Goal: Information Seeking & Learning: Find specific fact

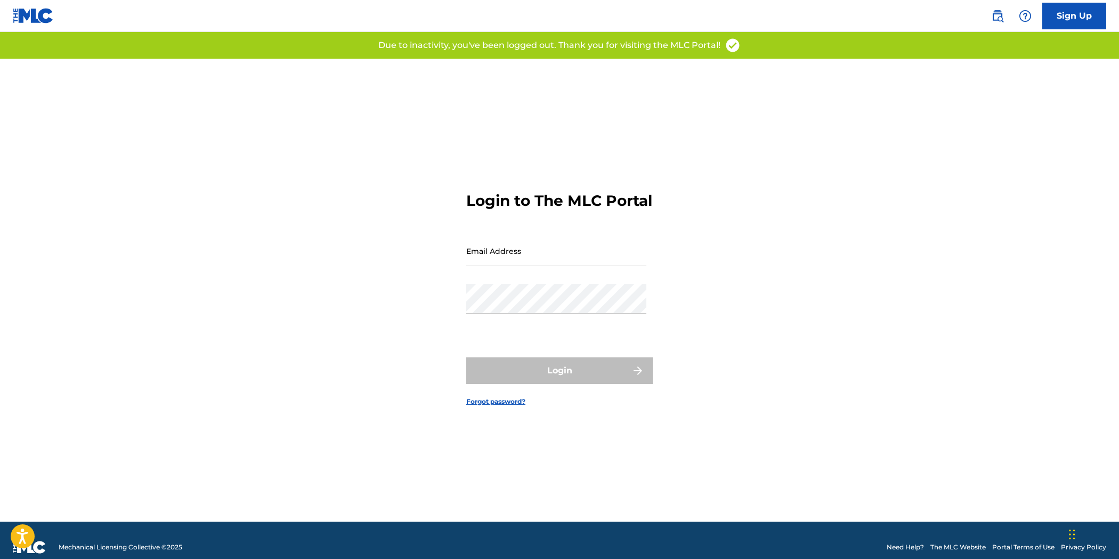
type input "[EMAIL_ADDRESS][DOMAIN_NAME]"
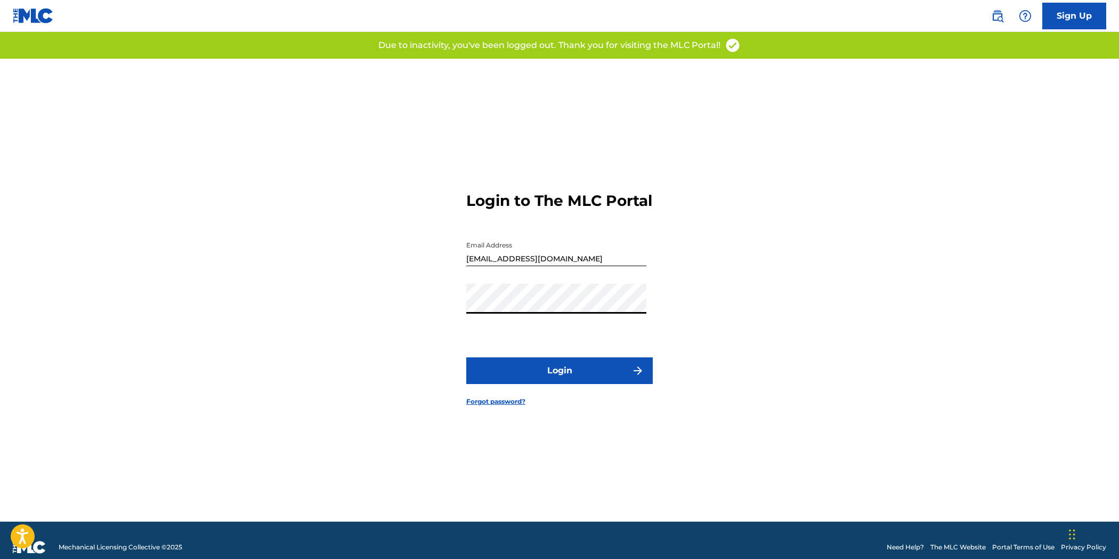
click at [559, 382] on button "Login" at bounding box center [559, 370] width 187 height 27
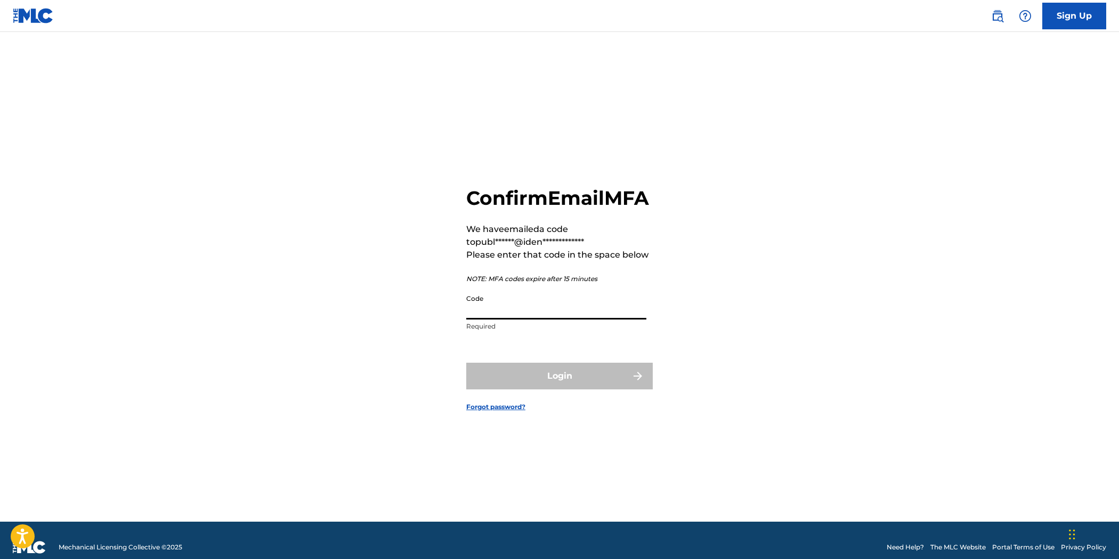
paste input "235588"
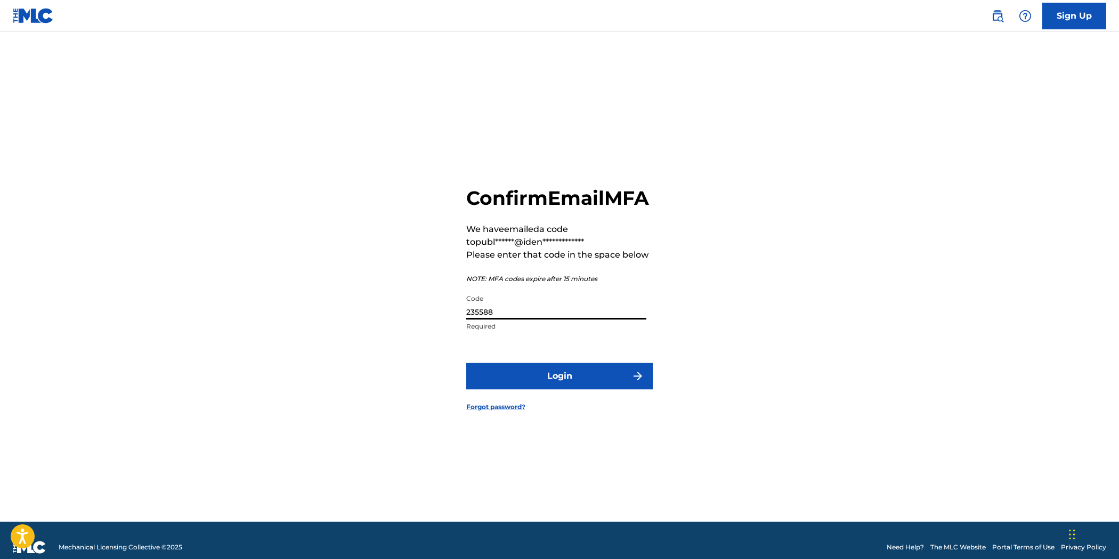
type input "235588"
click at [575, 382] on button "Login" at bounding box center [559, 375] width 187 height 27
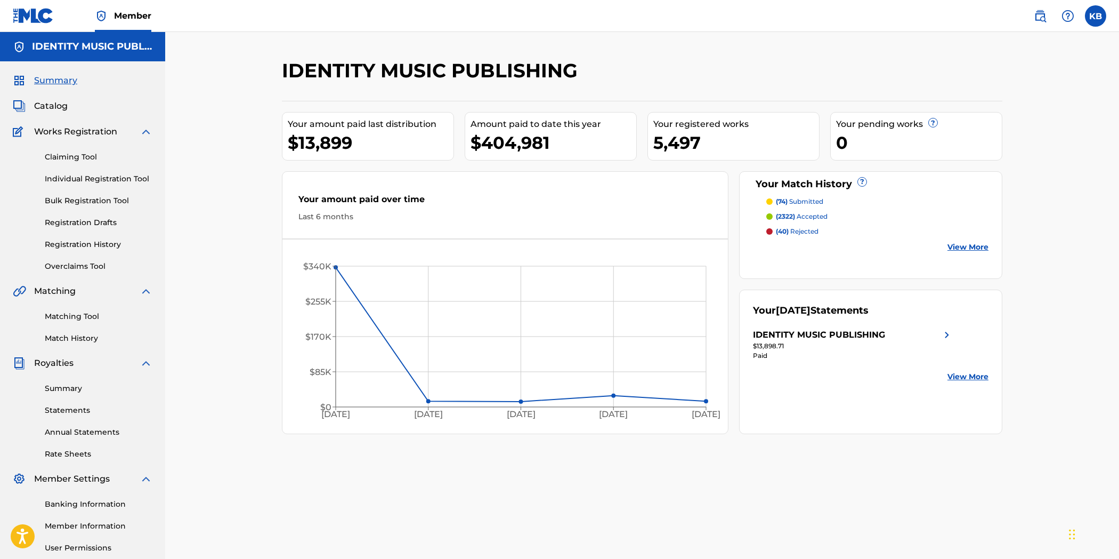
click at [1037, 14] on img at bounding box center [1040, 16] width 13 height 13
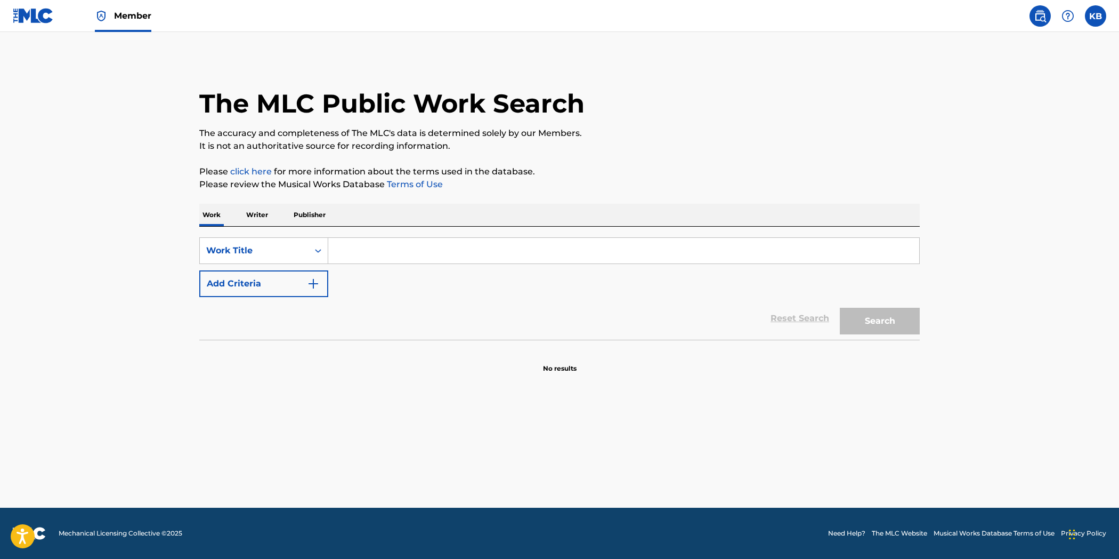
click at [360, 264] on div "SearchWithCriteria01044134-b24b-4797-8643-e67faaae4442 Work Title Add Criteria" at bounding box center [559, 267] width 721 height 60
click at [404, 248] on input "Search Form" at bounding box center [623, 251] width 591 height 26
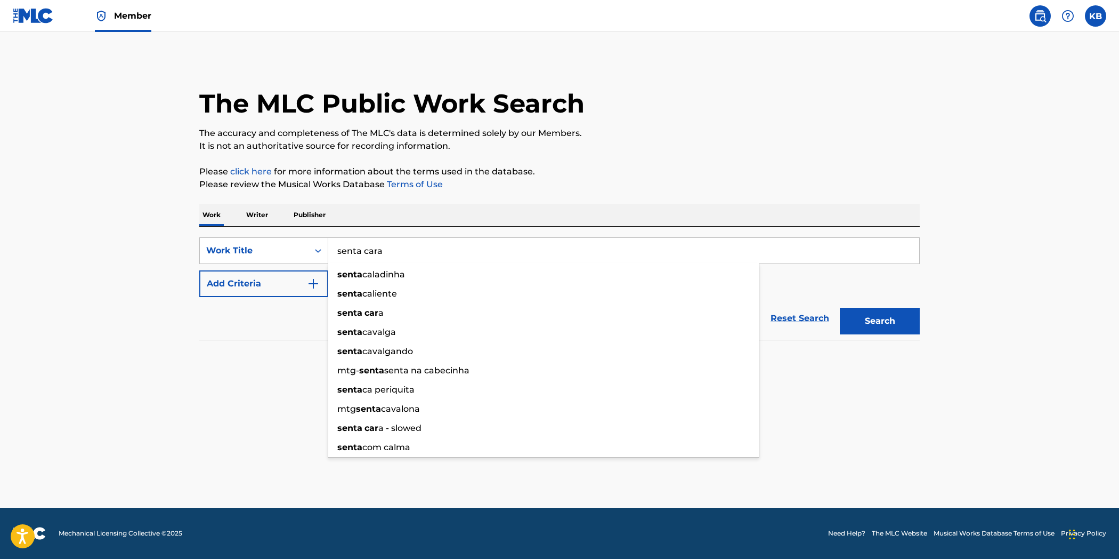
type input "senta cara"
click at [840, 308] on button "Search" at bounding box center [880, 321] width 80 height 27
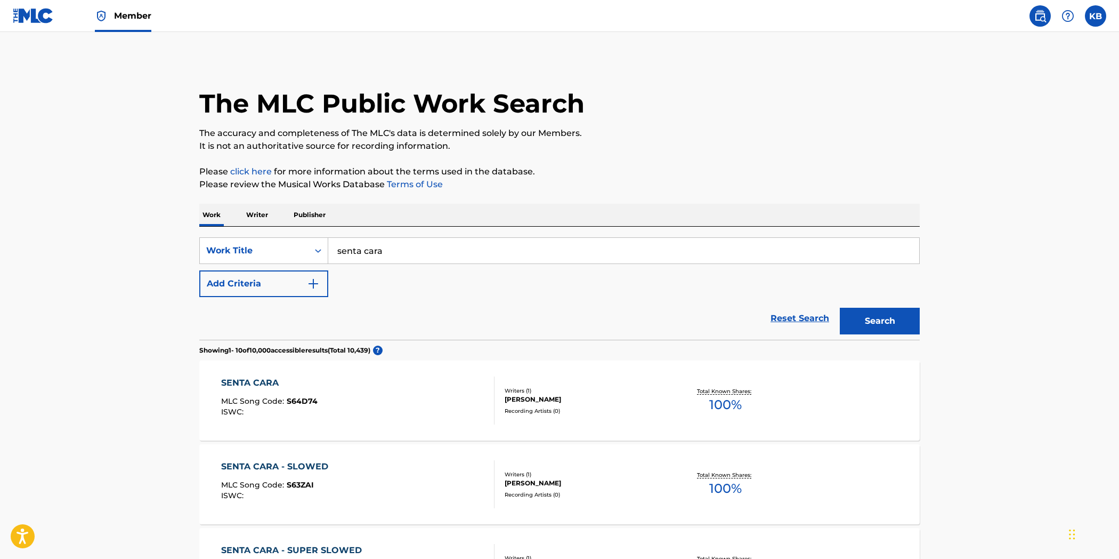
click at [390, 404] on div "SENTA CARA MLC Song Code : S64D74 ISWC :" at bounding box center [358, 400] width 274 height 48
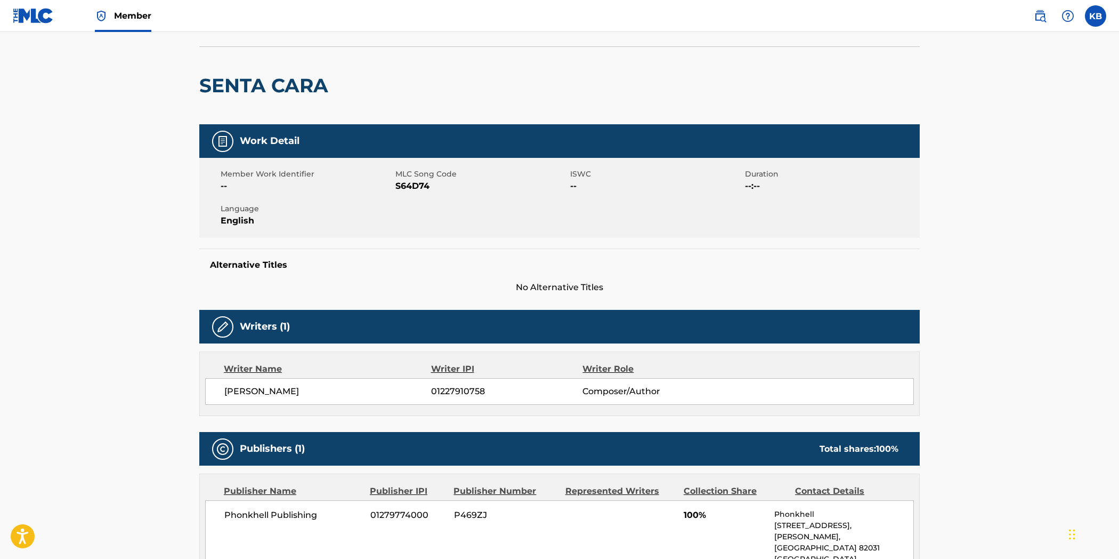
scroll to position [59, 0]
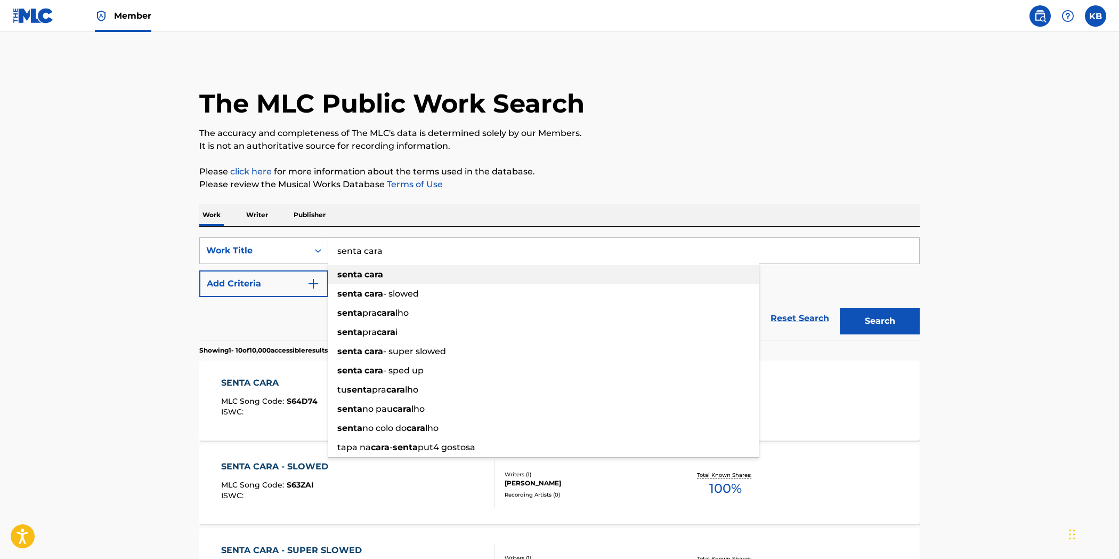
drag, startPoint x: 439, startPoint y: 258, endPoint x: 337, endPoint y: 264, distance: 101.5
click at [337, 263] on div "senta [PERSON_NAME] [PERSON_NAME] [PERSON_NAME] - slowed senta pra cara lho sen…" at bounding box center [623, 251] width 591 height 26
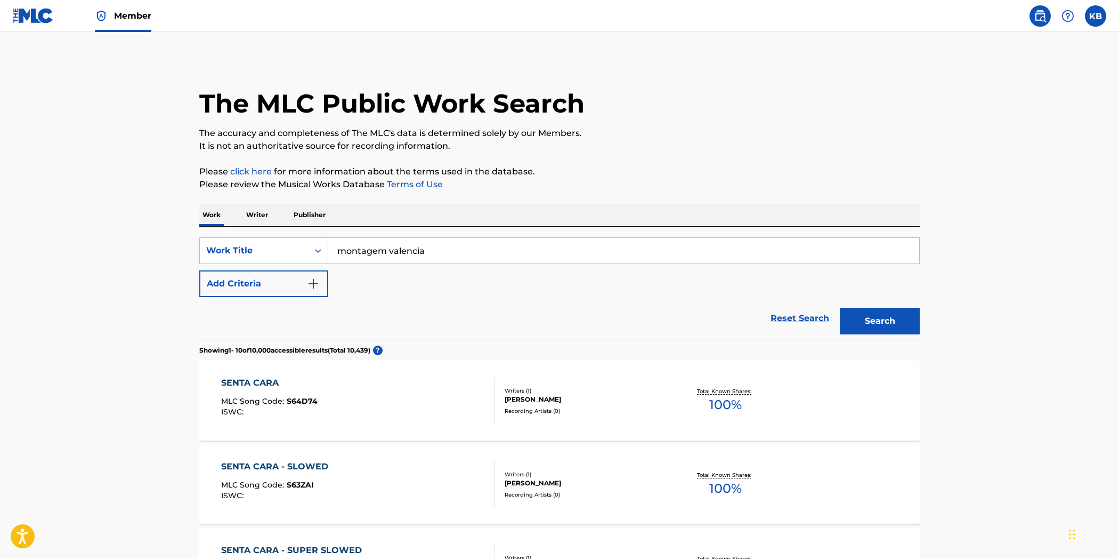
click at [840, 308] on button "Search" at bounding box center [880, 321] width 80 height 27
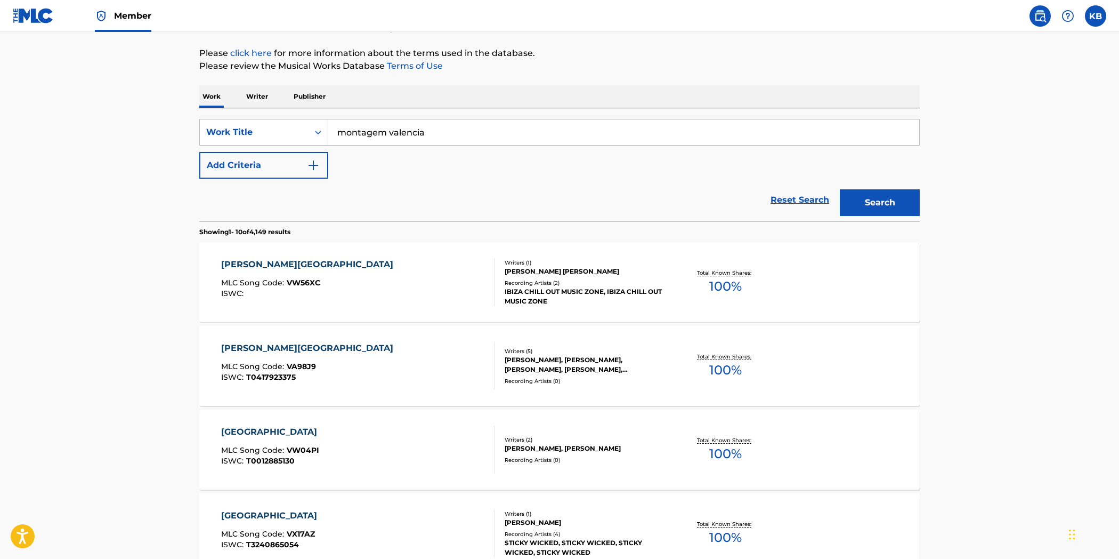
scroll to position [94, 0]
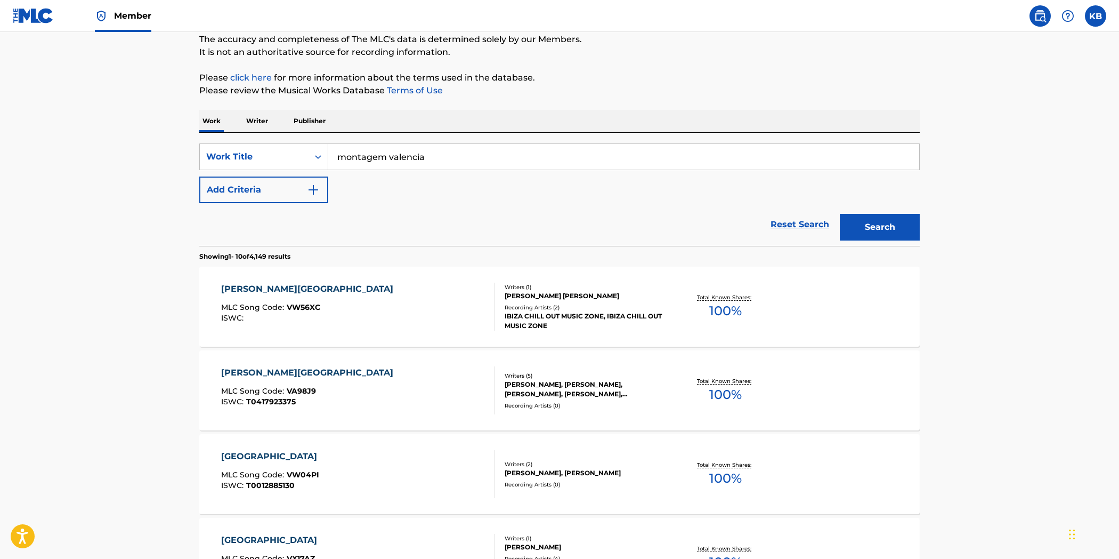
drag, startPoint x: 475, startPoint y: 151, endPoint x: 345, endPoint y: 182, distance: 133.2
click at [268, 178] on div "SearchWithCriteria01044134-b24b-4797-8643-e67faaae4442 Work Title montagem vale…" at bounding box center [559, 173] width 721 height 60
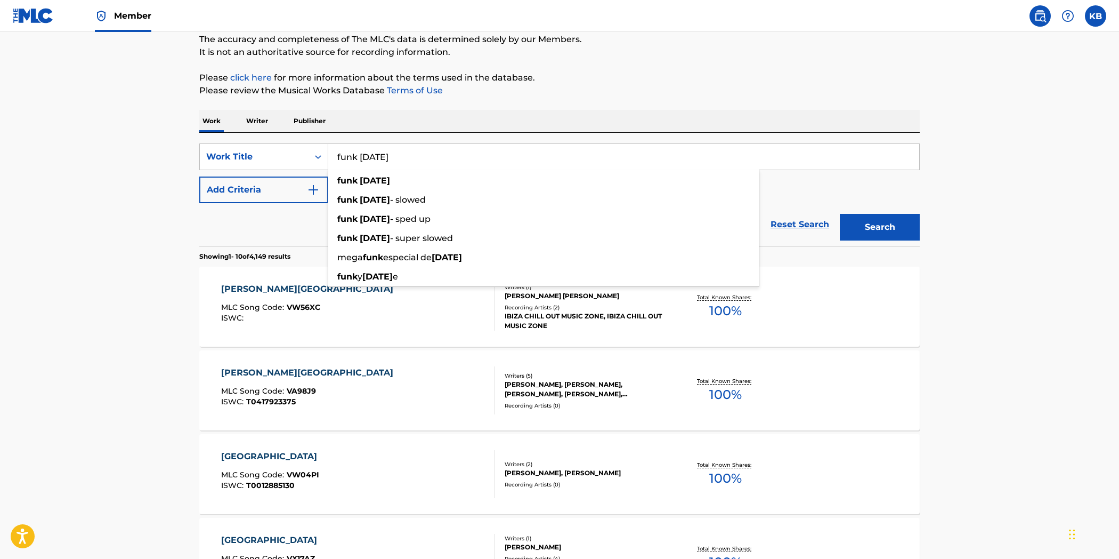
type input "funk [DATE]"
click at [840, 214] on button "Search" at bounding box center [880, 227] width 80 height 27
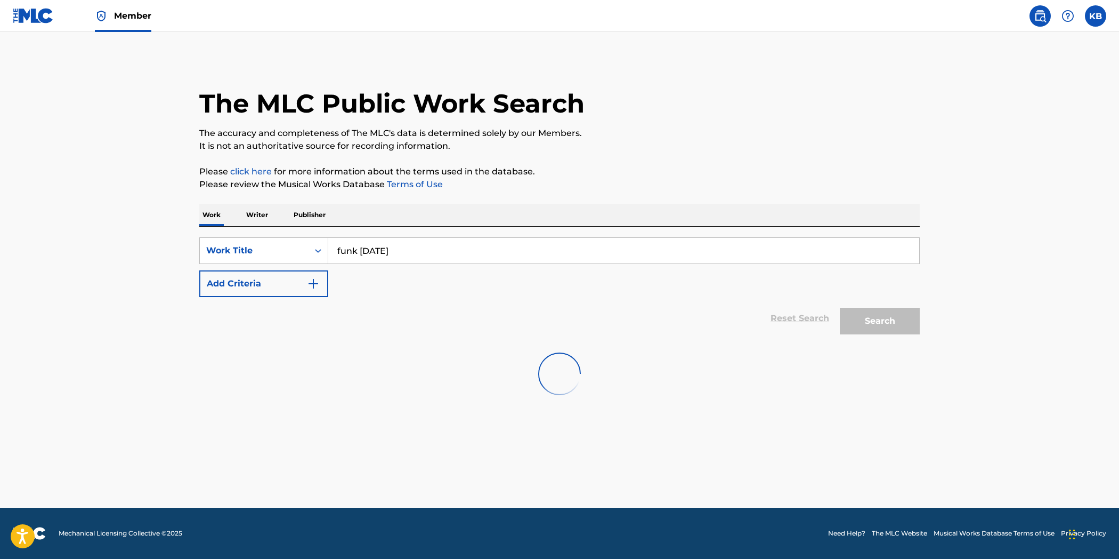
scroll to position [0, 0]
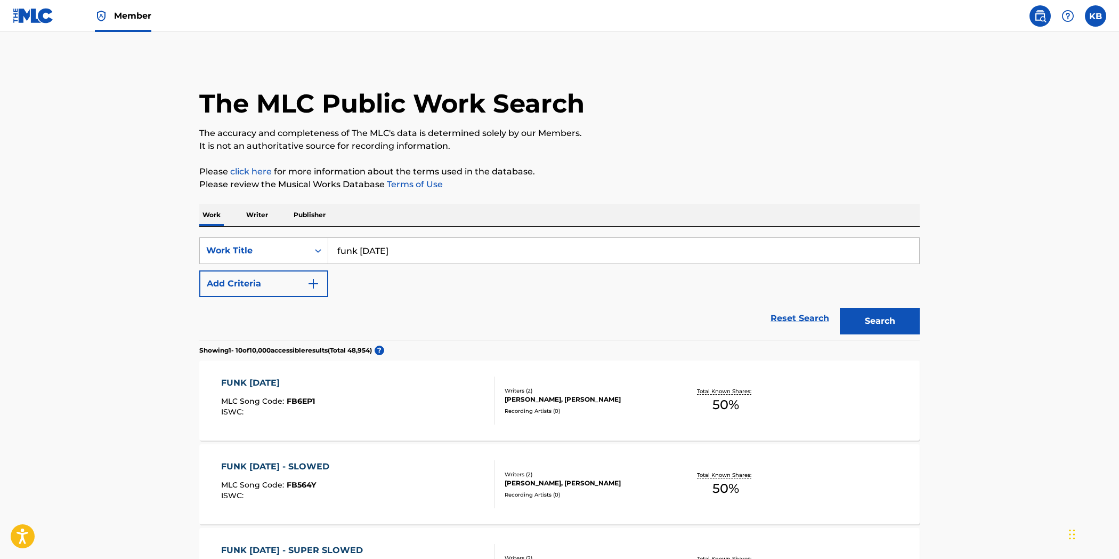
click at [320, 414] on div "FUNK [DATE] MLC Song Code : FB6EP1 ISWC :" at bounding box center [358, 400] width 274 height 48
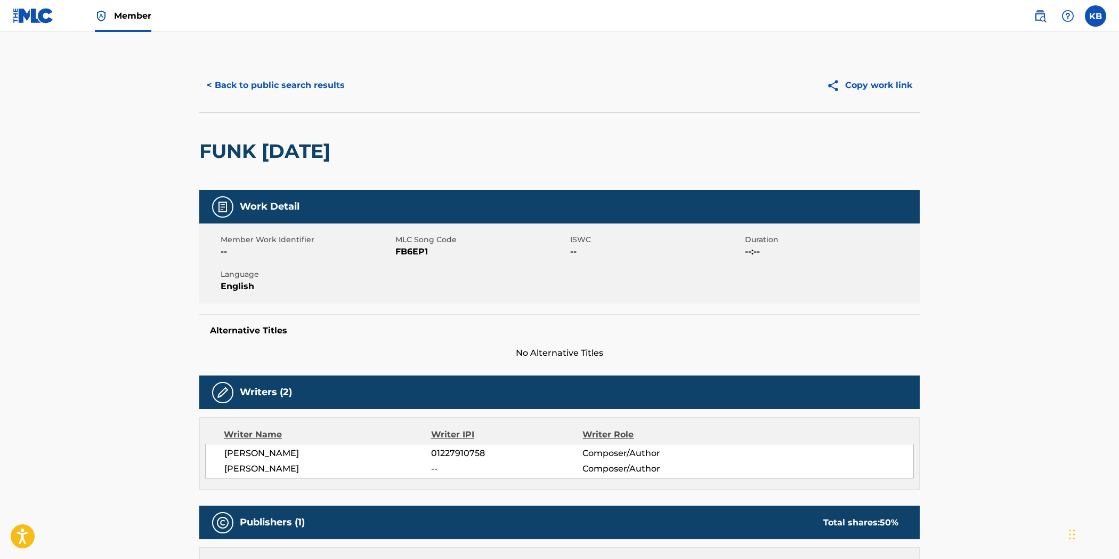
scroll to position [59, 0]
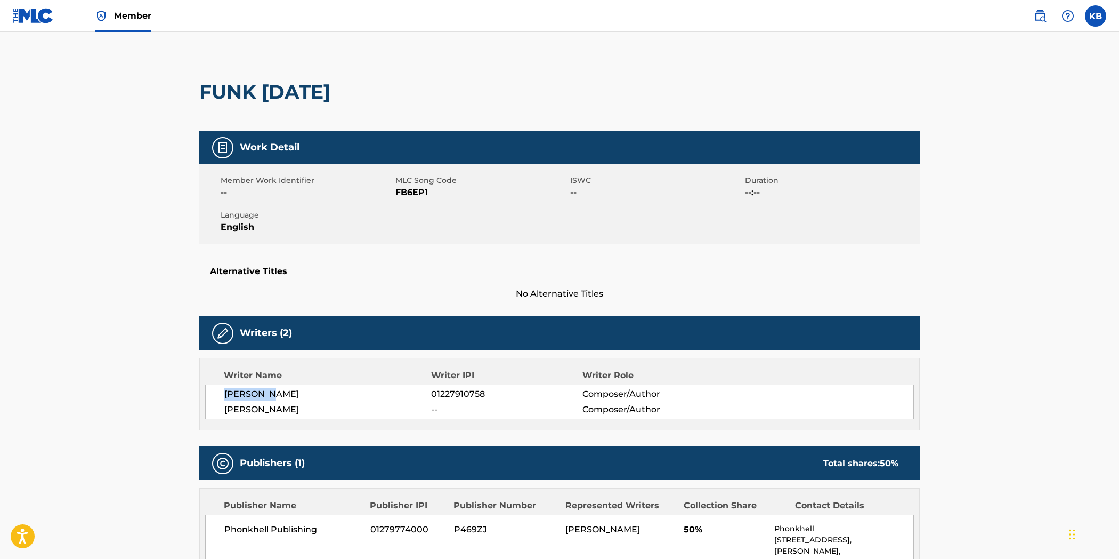
copy span "[PERSON_NAME]"
drag, startPoint x: 281, startPoint y: 392, endPoint x: 223, endPoint y: 392, distance: 58.1
click at [223, 392] on div "[PERSON_NAME] 01227910758 Composer/Author [PERSON_NAME] -- Composer/Author" at bounding box center [559, 401] width 709 height 35
drag, startPoint x: 491, startPoint y: 393, endPoint x: 433, endPoint y: 396, distance: 58.7
click at [433, 396] on span "01227910758" at bounding box center [506, 394] width 151 height 13
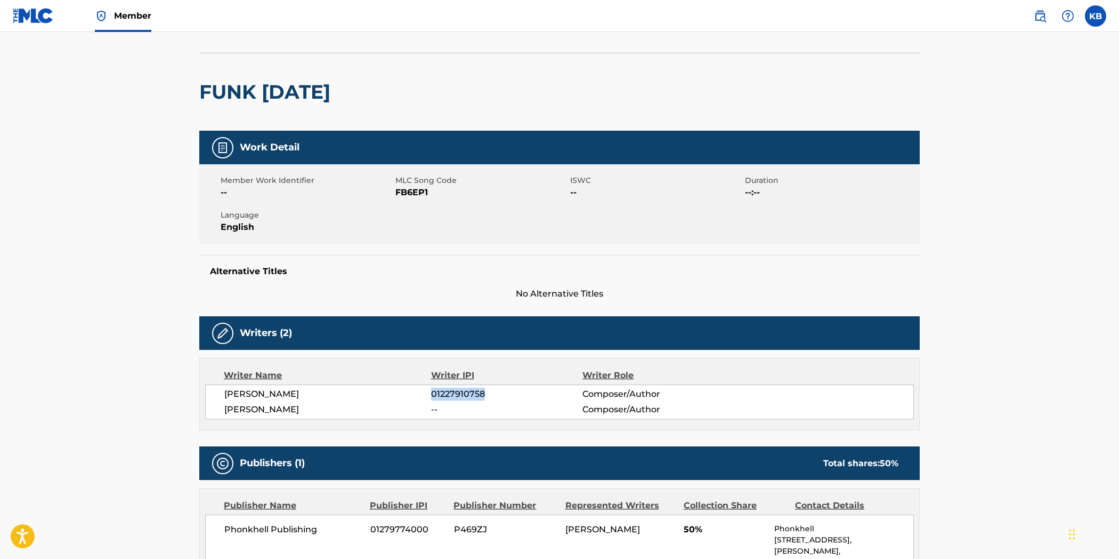
copy span "01227910758"
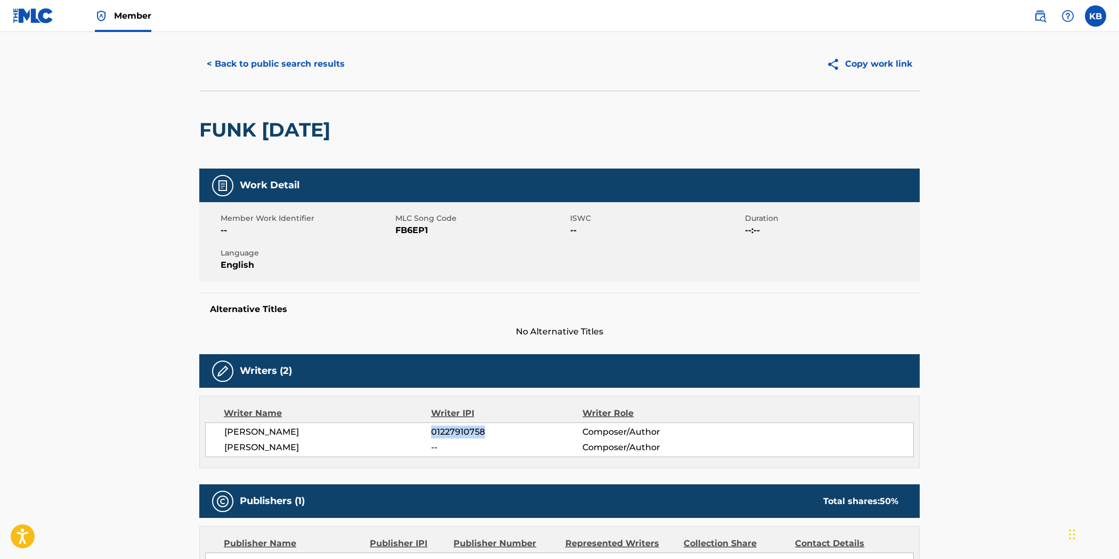
scroll to position [0, 0]
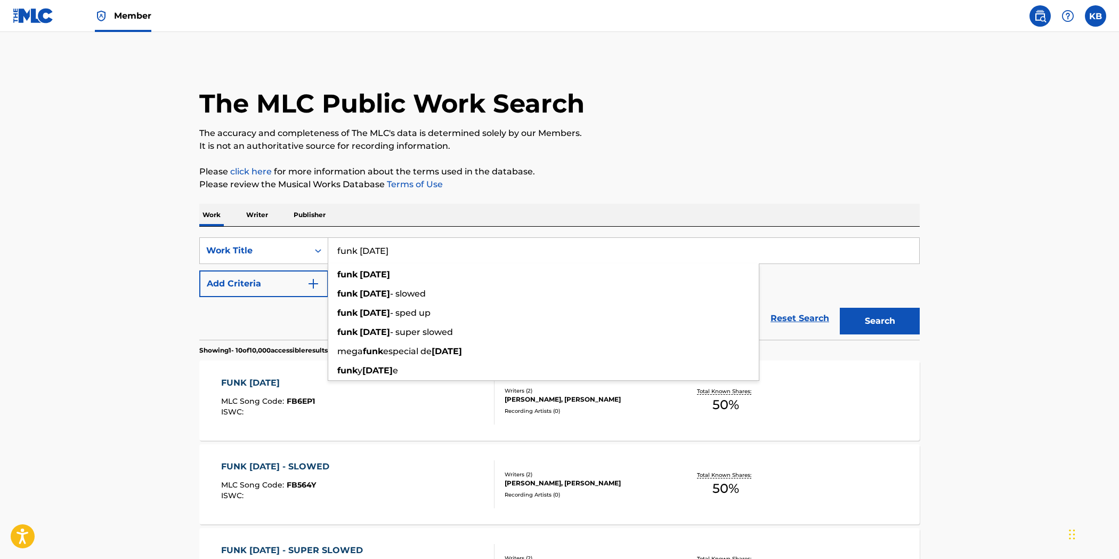
click at [420, 253] on input "funk [DATE]" at bounding box center [623, 251] width 591 height 26
drag, startPoint x: 364, startPoint y: 249, endPoint x: 459, endPoint y: 253, distance: 96.0
click at [459, 253] on input "funk [DATE]" at bounding box center [623, 251] width 591 height 26
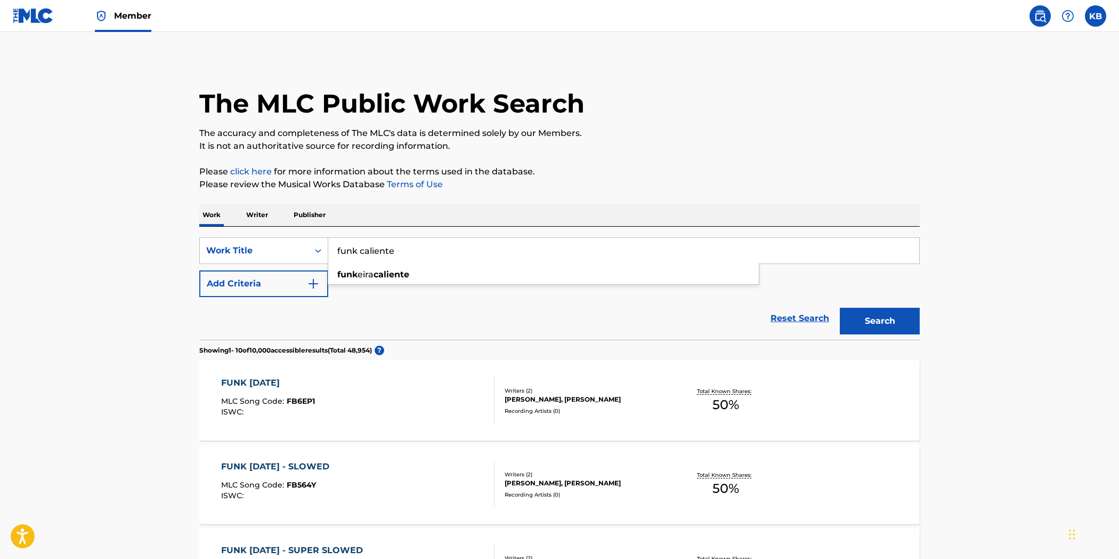
type input "funk caliente"
click at [840, 308] on button "Search" at bounding box center [880, 321] width 80 height 27
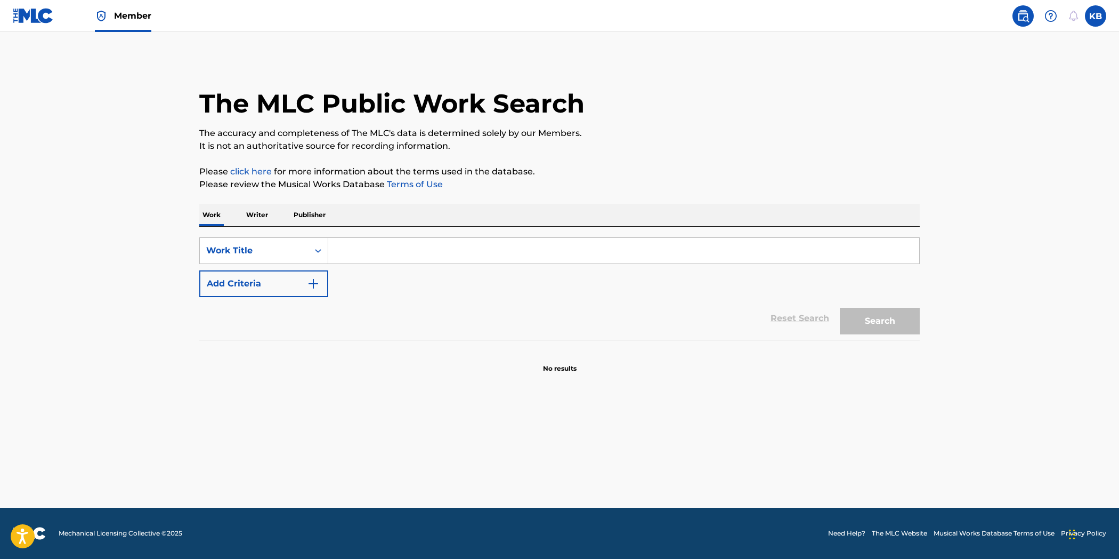
click at [438, 248] on input "Search Form" at bounding box center [623, 251] width 591 height 26
click at [442, 255] on input "Search Form" at bounding box center [623, 251] width 591 height 26
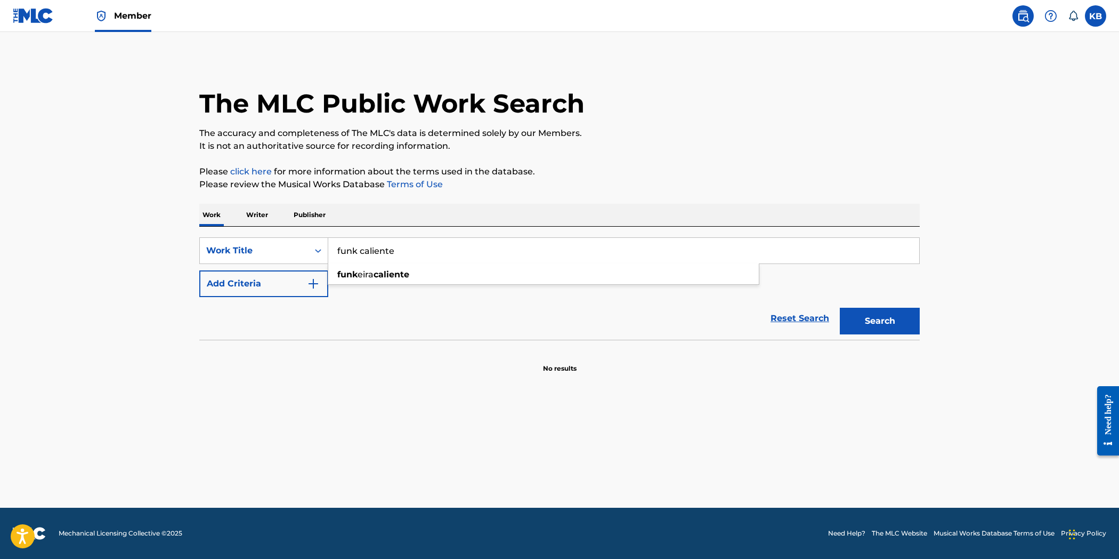
click at [840, 308] on button "Search" at bounding box center [880, 321] width 80 height 27
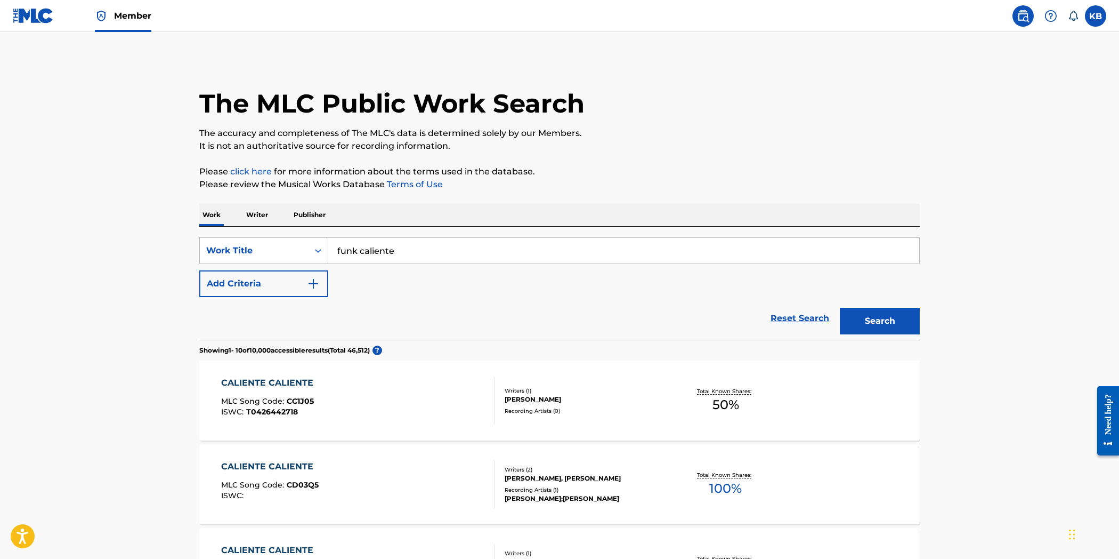
drag, startPoint x: 402, startPoint y: 260, endPoint x: 310, endPoint y: 268, distance: 92.6
click at [310, 268] on div "SearchWithCriteriafa8a7f58-0948-4726-87ce-bd1622ef8ee3 Work Title funk caliente…" at bounding box center [559, 267] width 721 height 60
click at [840, 308] on button "Search" at bounding box center [880, 321] width 80 height 27
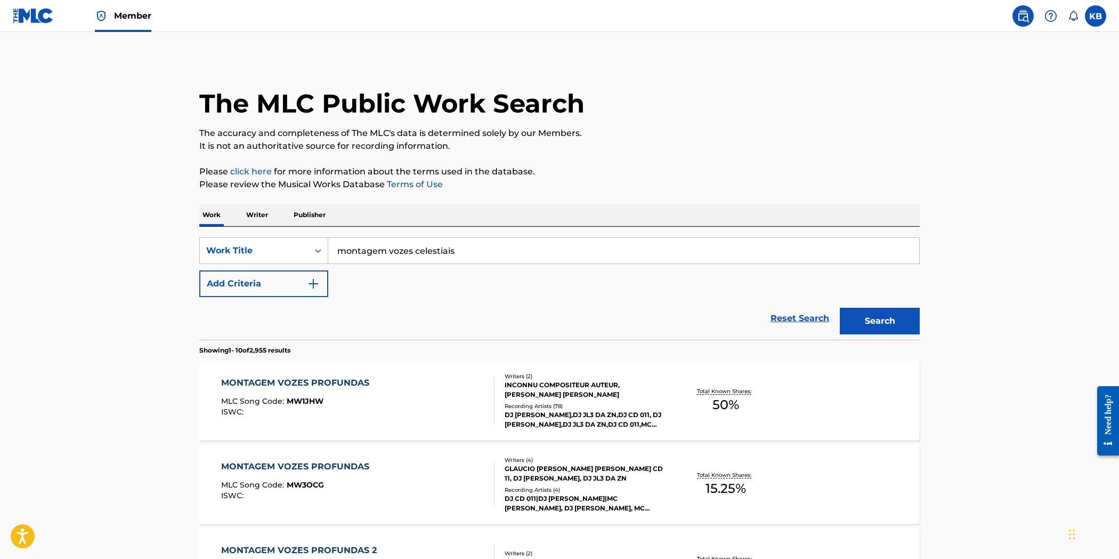
drag, startPoint x: 486, startPoint y: 251, endPoint x: 336, endPoint y: 265, distance: 150.5
click at [336, 265] on div "SearchWithCriteriafa8a7f58-0948-4726-87ce-bd1622ef8ee3 Work Title montagem voze…" at bounding box center [559, 267] width 721 height 60
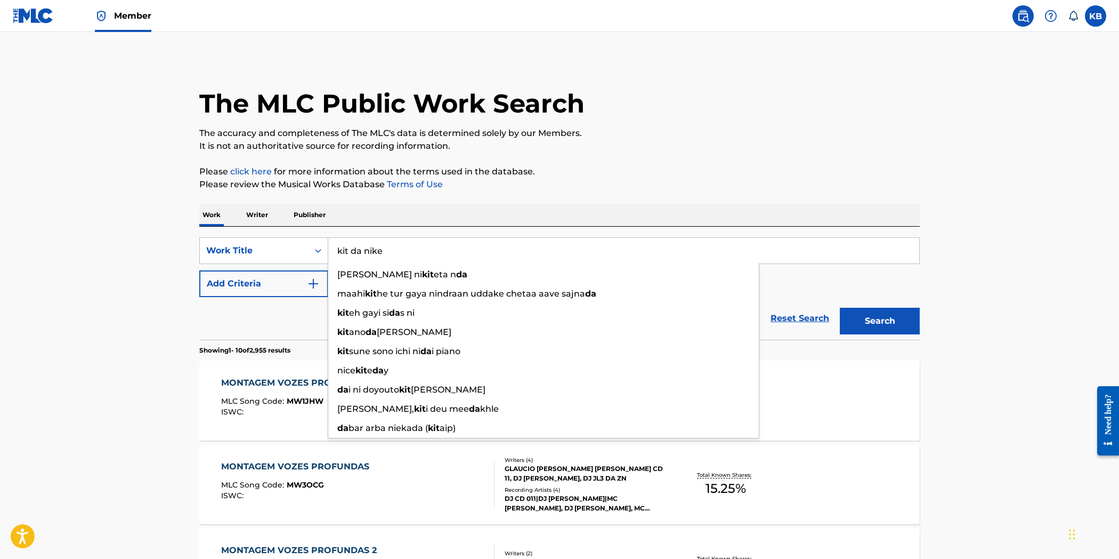
click at [840, 308] on button "Search" at bounding box center [880, 321] width 80 height 27
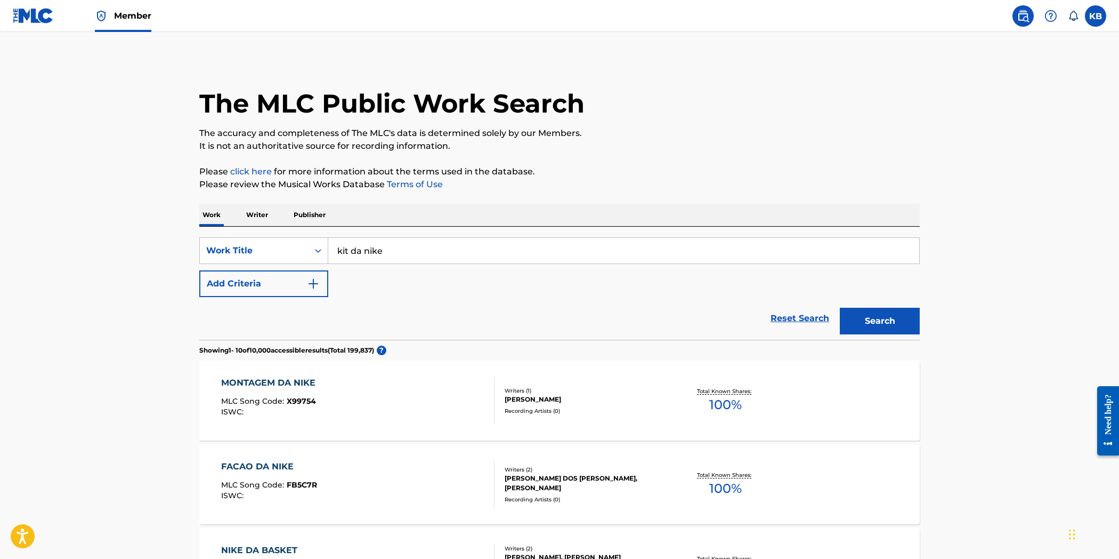
drag, startPoint x: 445, startPoint y: 252, endPoint x: 340, endPoint y: 261, distance: 105.9
click at [340, 261] on input "kit da nike" at bounding box center [623, 251] width 591 height 26
type input "x-fantasma"
click at [840, 308] on button "Search" at bounding box center [880, 321] width 80 height 27
click at [427, 412] on div "FANTASMA X MLC Song Code : FB8VVY ISWC : T0058141164" at bounding box center [358, 400] width 274 height 48
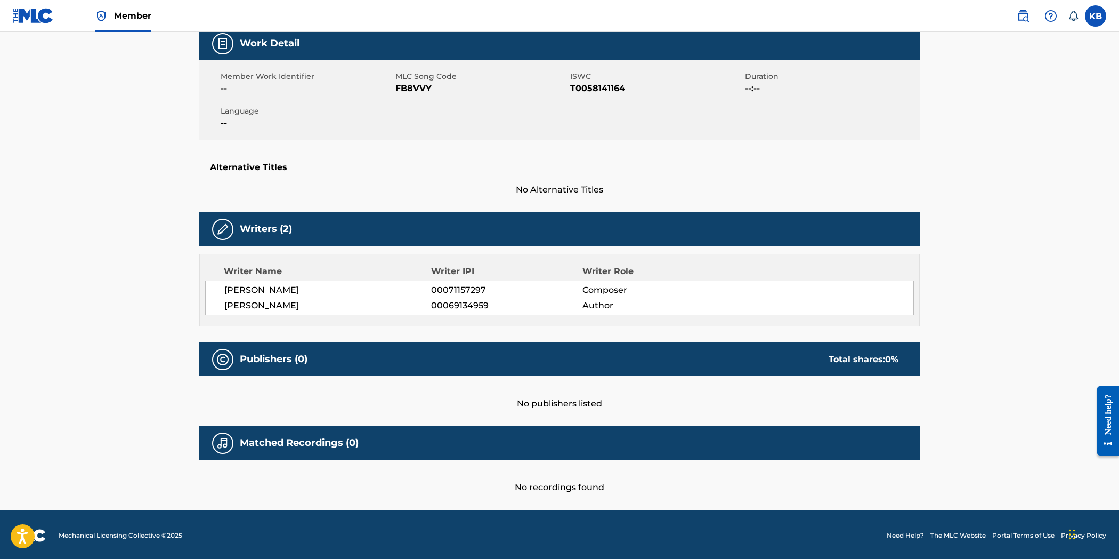
scroll to position [165, 0]
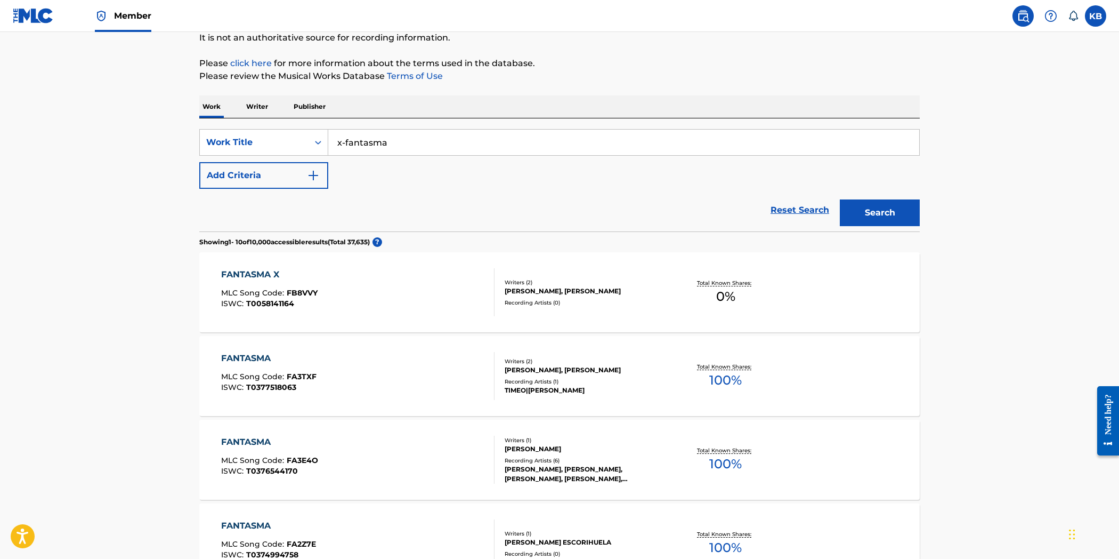
scroll to position [35, 0]
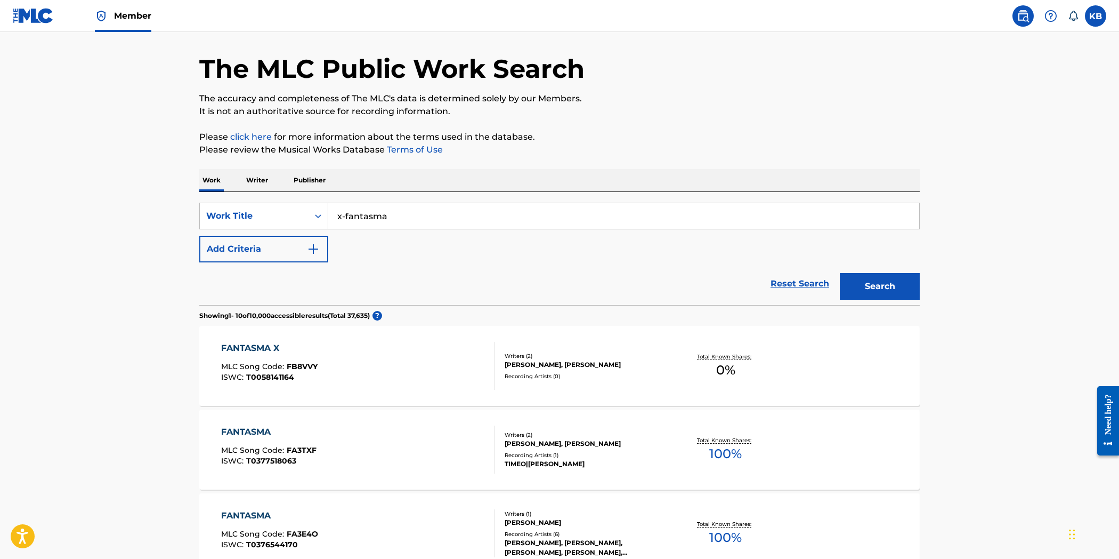
drag, startPoint x: 253, startPoint y: 176, endPoint x: 349, endPoint y: 204, distance: 99.9
click at [254, 176] on p "Writer" at bounding box center [257, 180] width 28 height 22
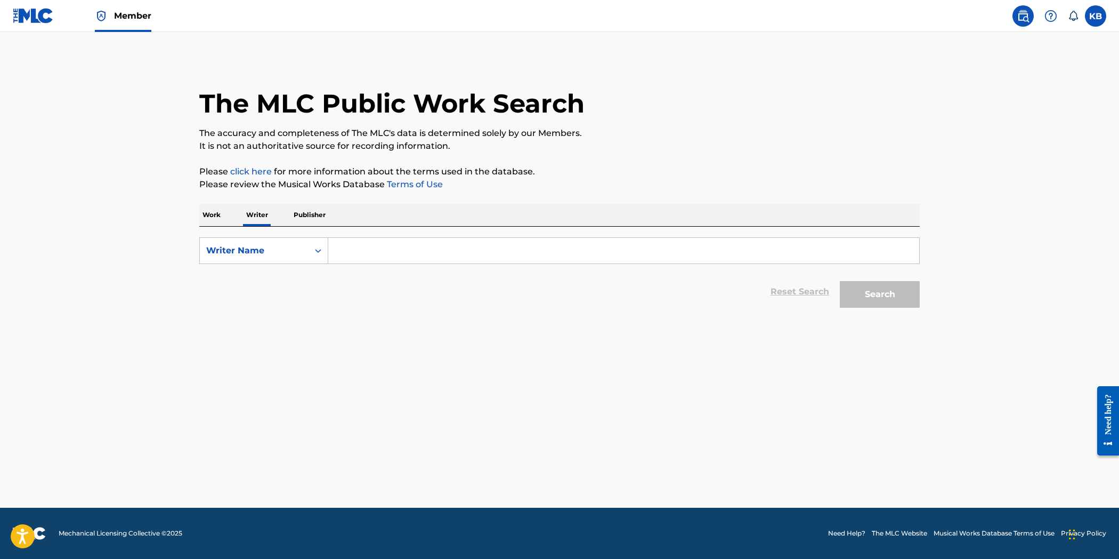
click at [381, 260] on input "Search Form" at bounding box center [623, 251] width 591 height 26
paste input "Caglar Kali"
click at [888, 297] on button "Search" at bounding box center [880, 294] width 80 height 27
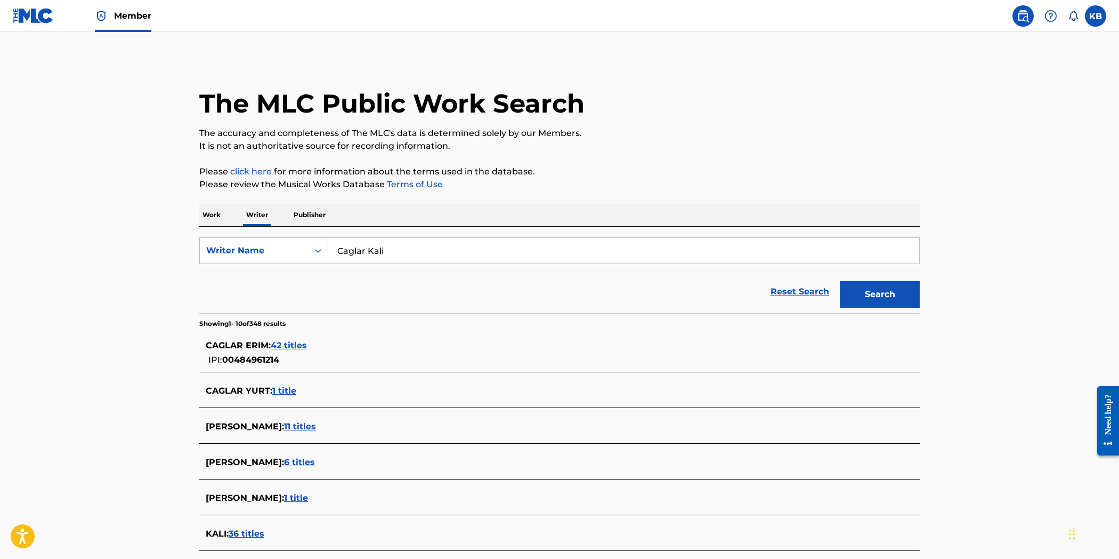
drag, startPoint x: 303, startPoint y: 271, endPoint x: 297, endPoint y: 275, distance: 7.0
click at [297, 275] on form "SearchWithCriteriabf3b503f-fd33-44d1-8437-d18ec6ad421c Writer Name Caglar Kali …" at bounding box center [559, 275] width 721 height 76
paste input "Scarlett Ferrar"
type input "Scarlett Ferrari"
click at [892, 296] on button "Search" at bounding box center [880, 294] width 80 height 27
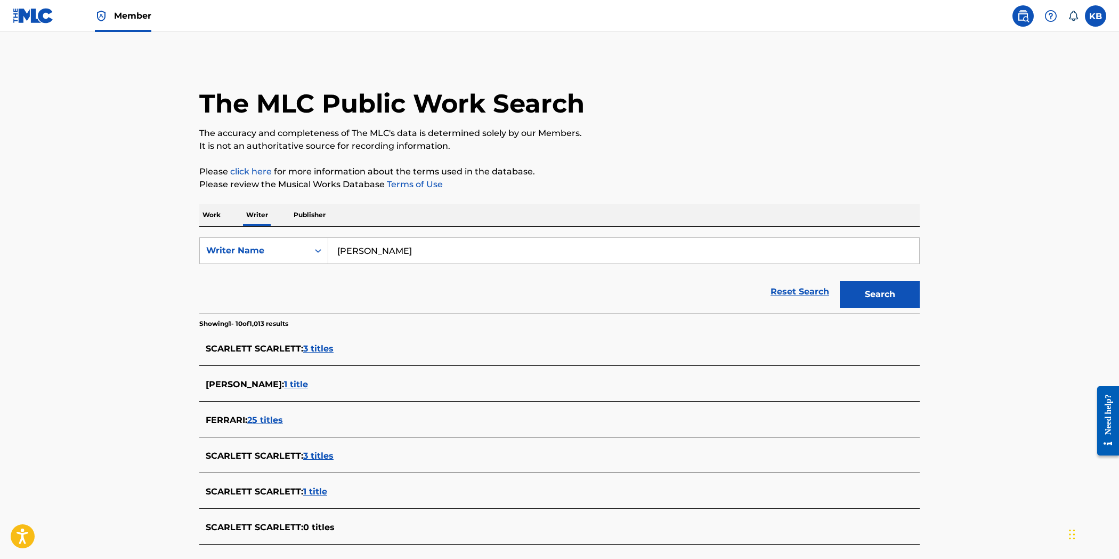
click at [213, 217] on p "Work" at bounding box center [211, 215] width 25 height 22
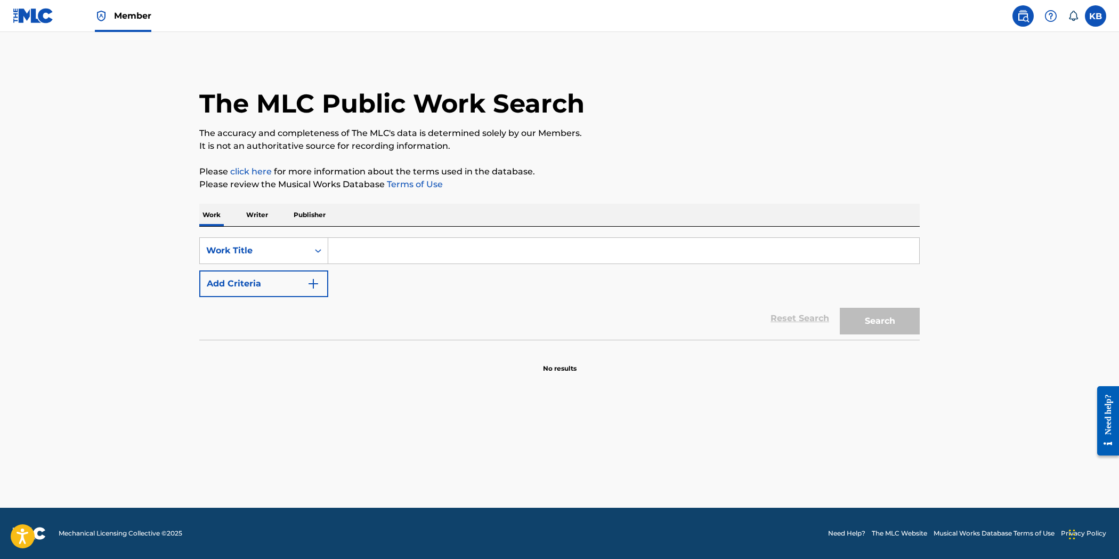
click at [470, 247] on input "Search Form" at bounding box center [623, 251] width 591 height 26
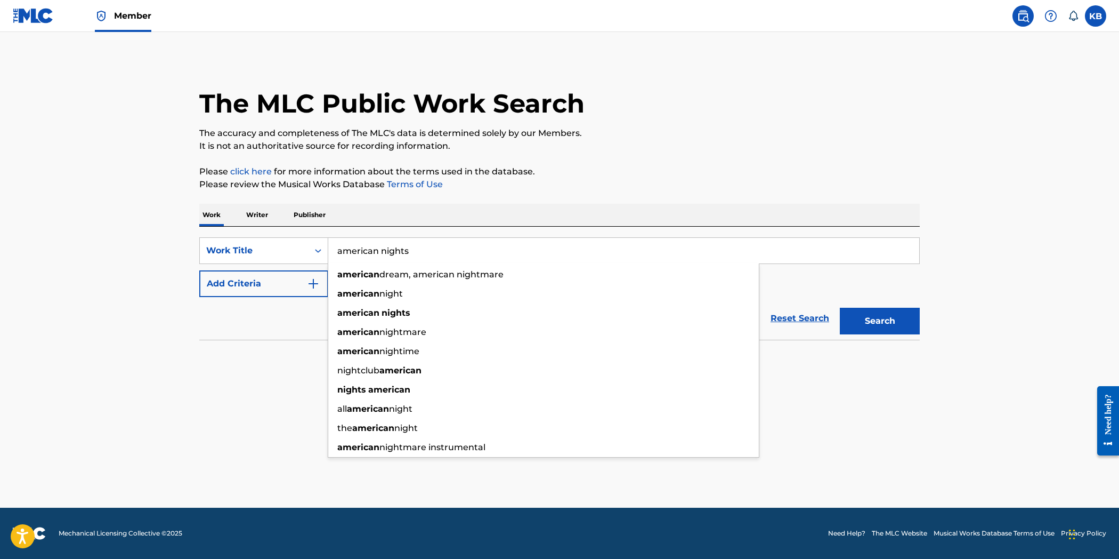
type input "american nights"
click at [840, 308] on button "Search" at bounding box center [880, 321] width 80 height 27
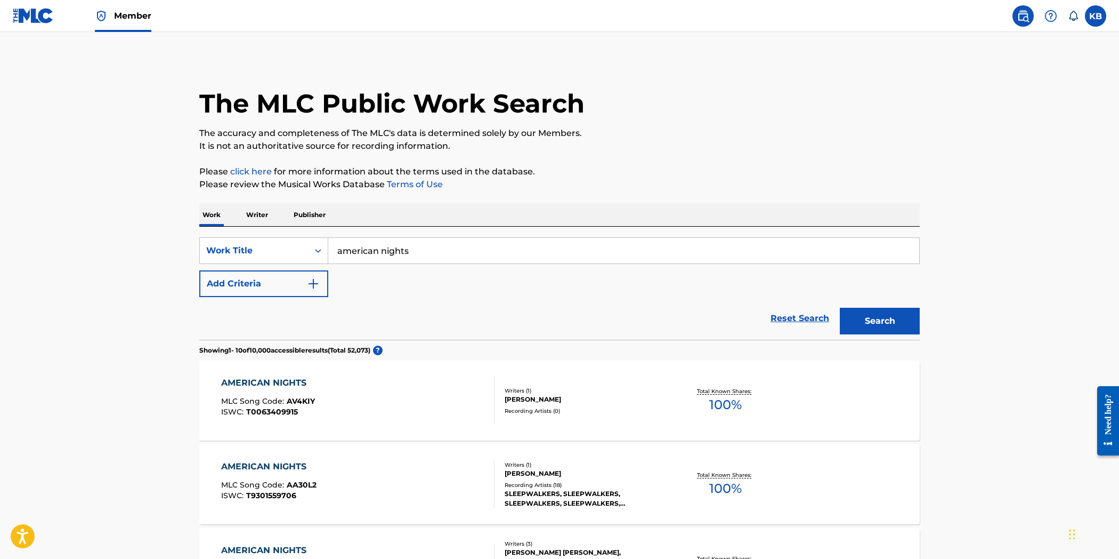
click at [421, 413] on div "AMERICAN NIGHTS MLC Song Code : AV4KIY ISWC : T0063409915" at bounding box center [358, 400] width 274 height 48
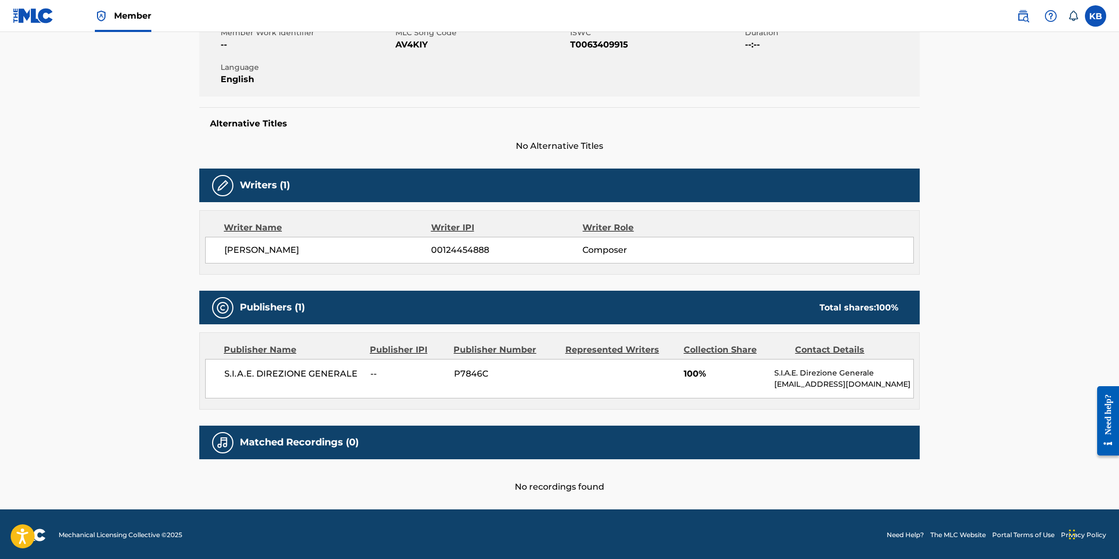
scroll to position [208, 0]
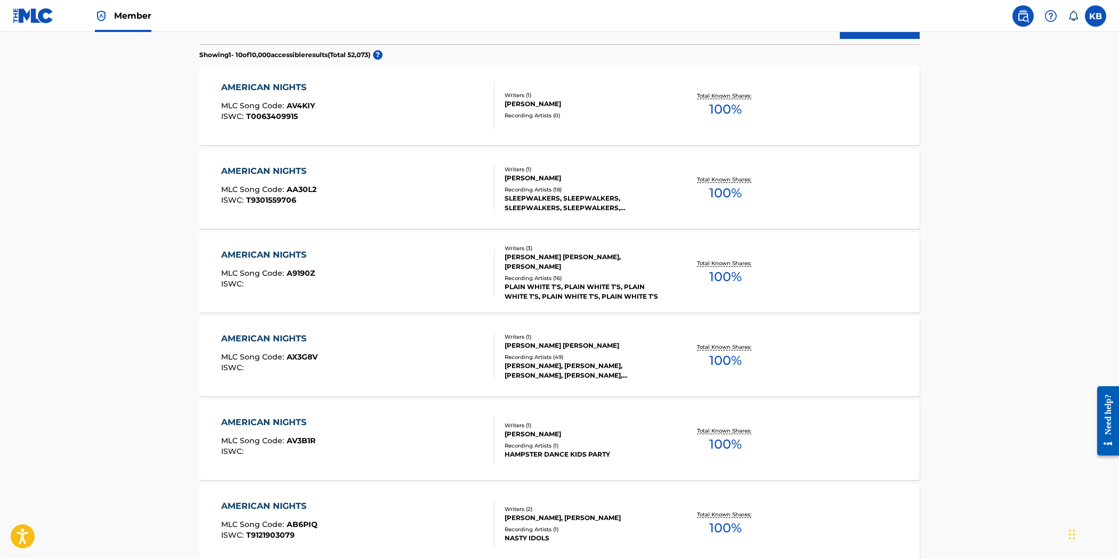
scroll to position [296, 0]
click at [403, 360] on div "AMERICAN NIGHTS MLC Song Code : AX3G8V ISWC :" at bounding box center [358, 356] width 274 height 48
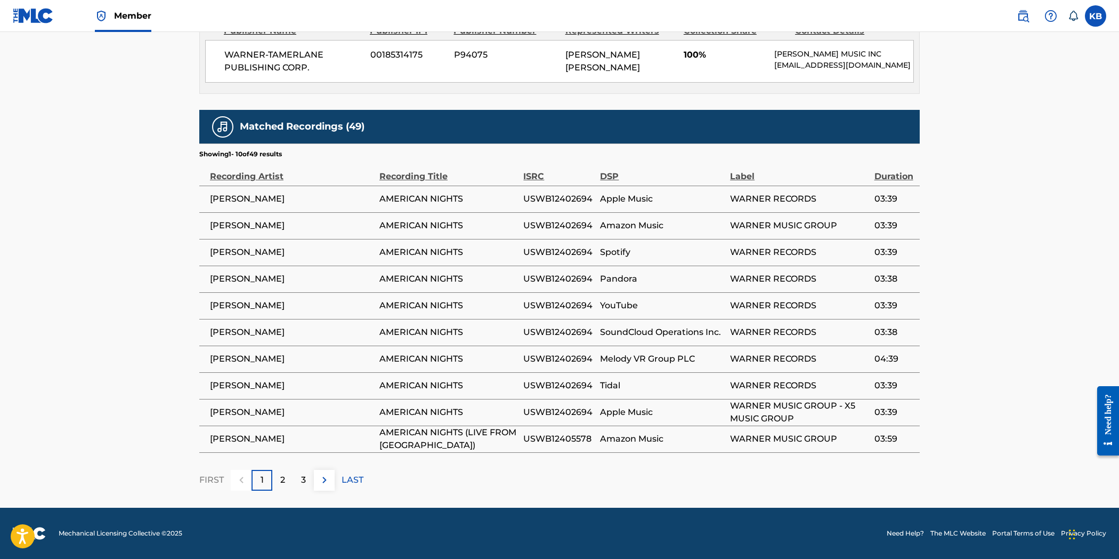
scroll to position [534, 0]
click at [284, 481] on p "2" at bounding box center [282, 479] width 5 height 13
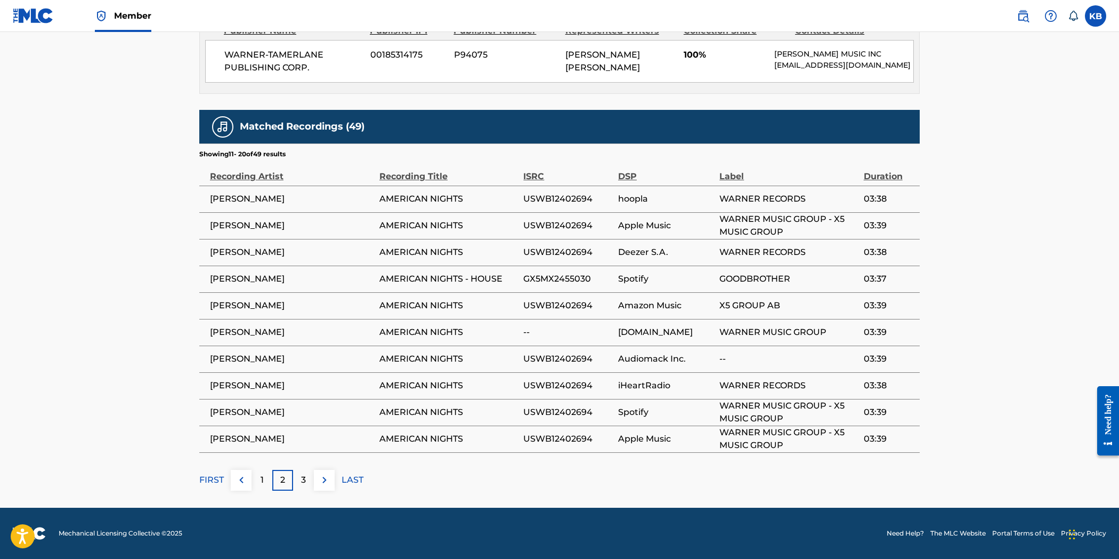
click at [302, 481] on p "3" at bounding box center [303, 479] width 5 height 13
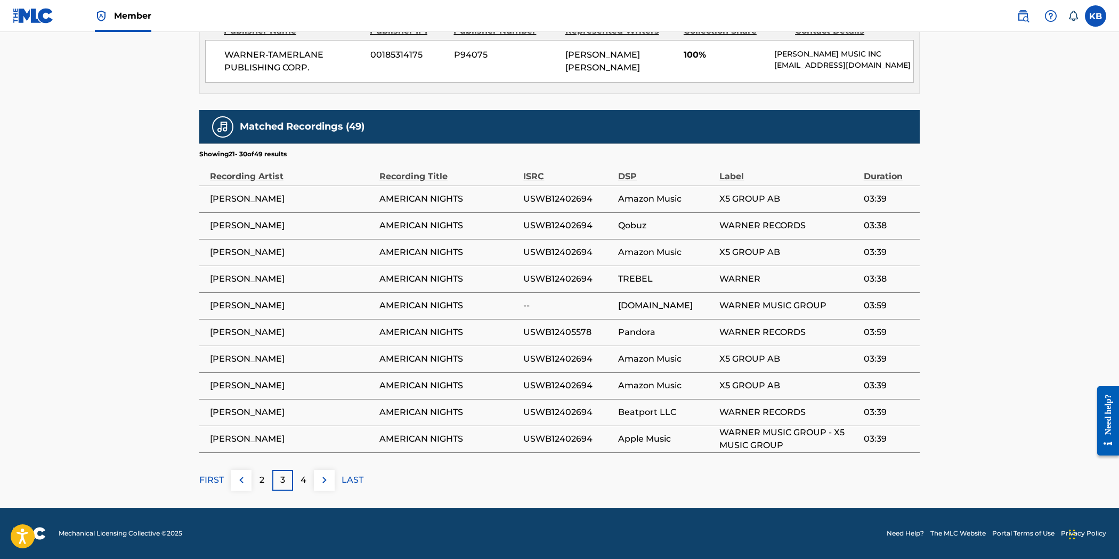
click at [302, 481] on p "4" at bounding box center [304, 479] width 6 height 13
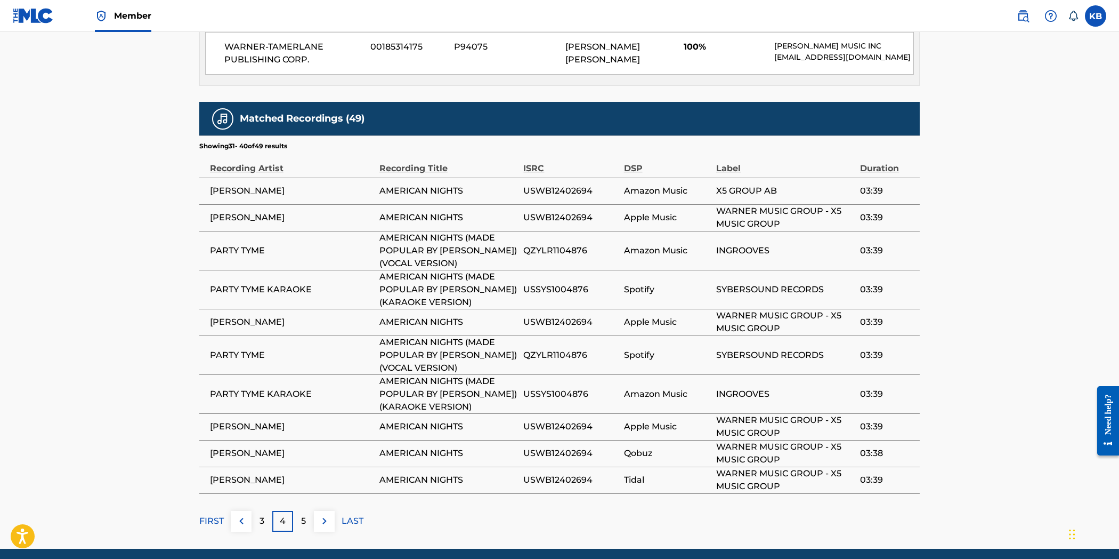
click at [302, 527] on p "5" at bounding box center [303, 520] width 5 height 13
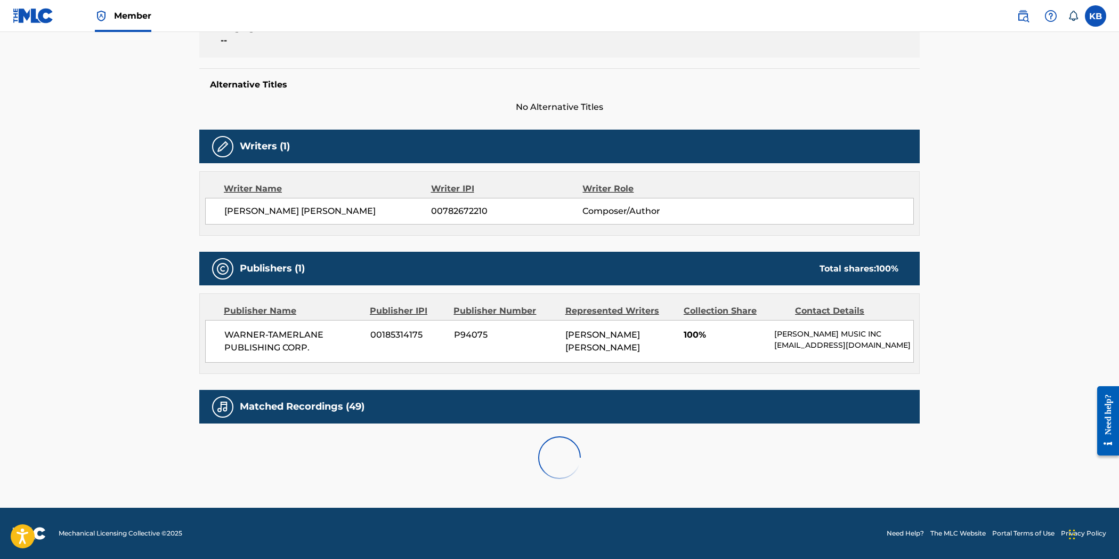
scroll to position [507, 0]
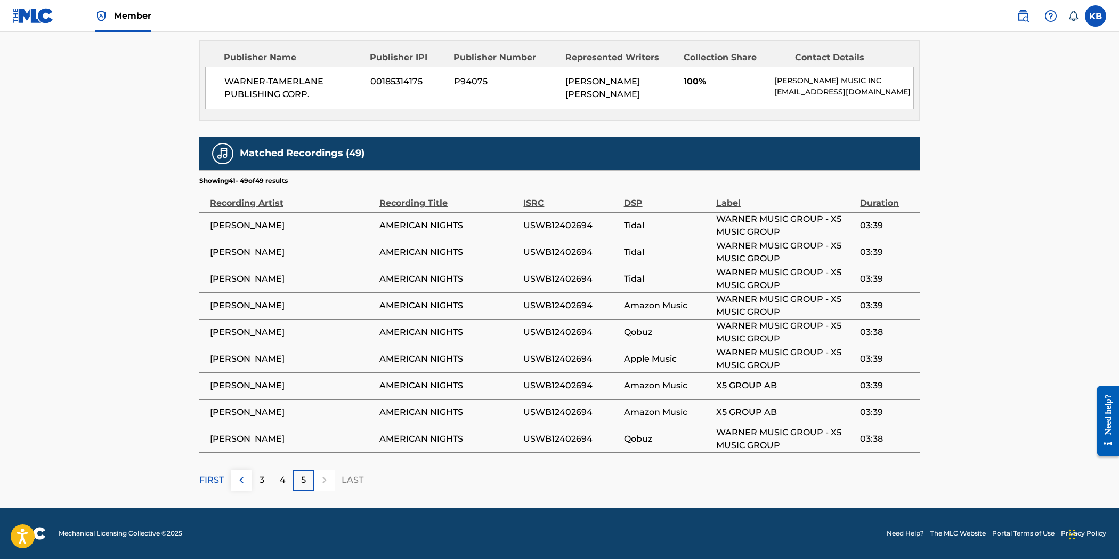
click at [307, 476] on div "5" at bounding box center [303, 480] width 21 height 21
click at [257, 476] on div "3" at bounding box center [262, 480] width 21 height 21
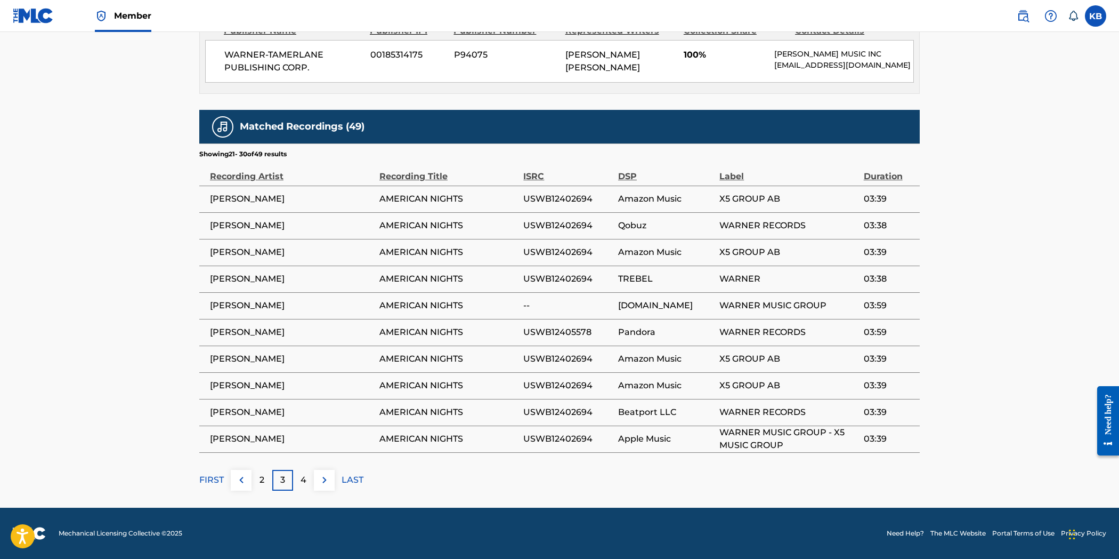
click at [257, 476] on div "2" at bounding box center [262, 480] width 21 height 21
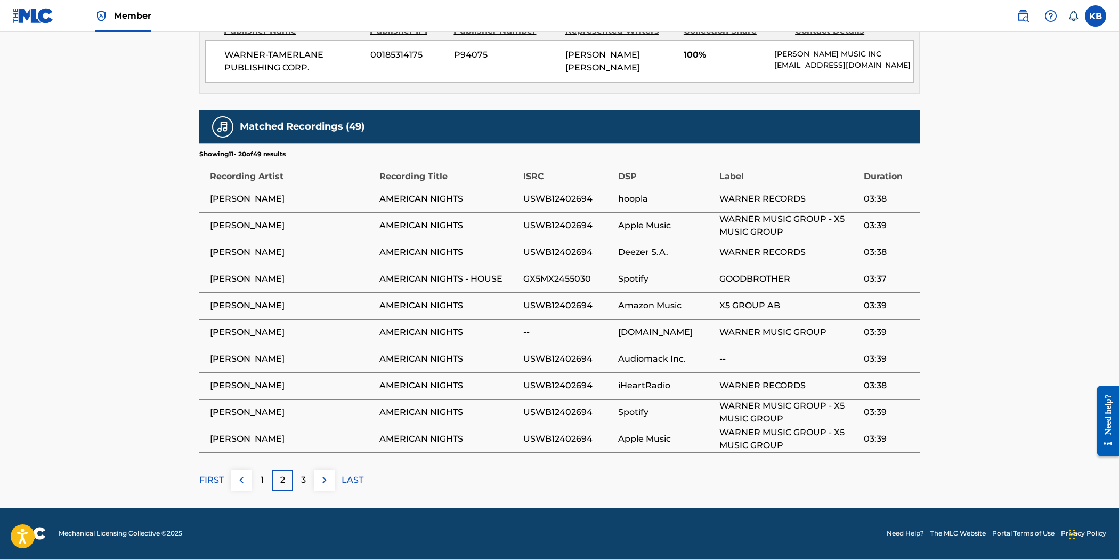
click at [257, 476] on div "1" at bounding box center [262, 480] width 21 height 21
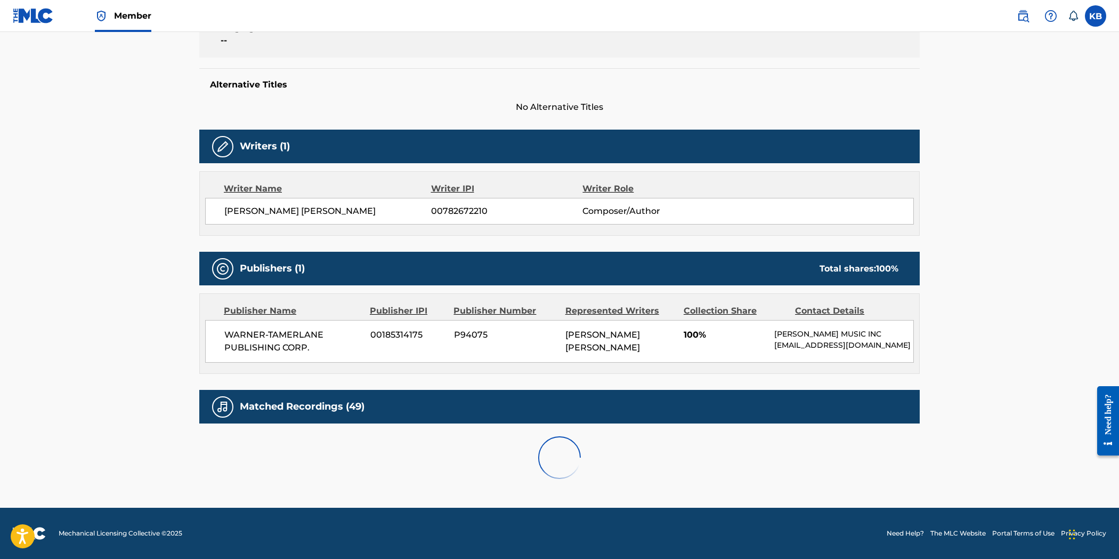
scroll to position [534, 0]
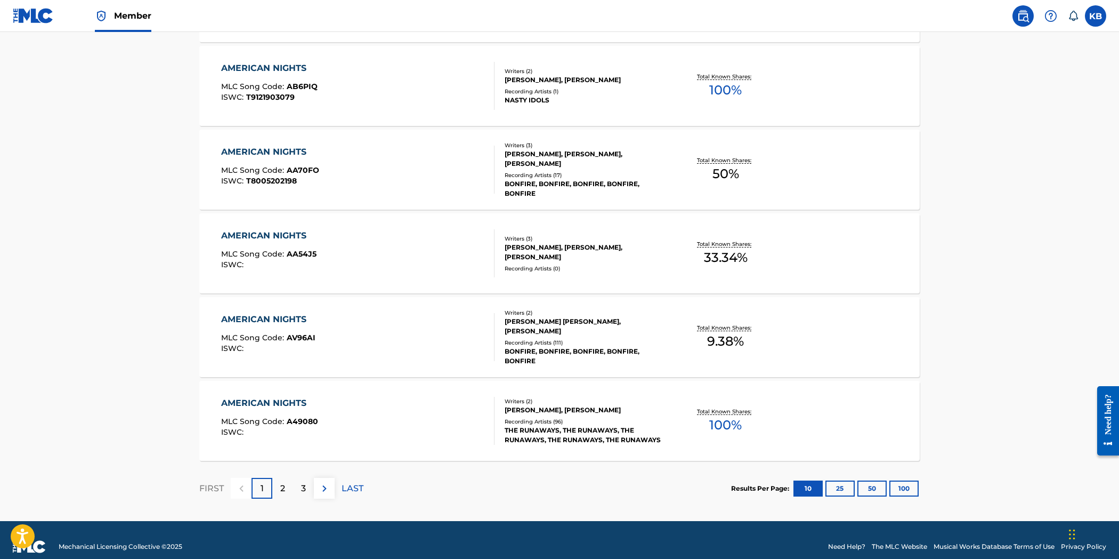
scroll to position [738, 0]
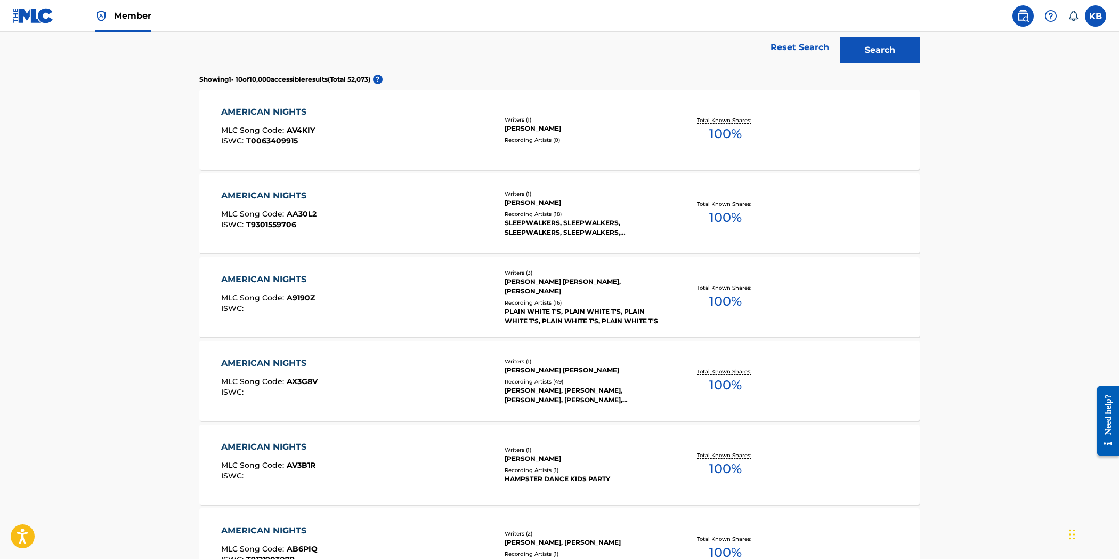
scroll to position [0, 0]
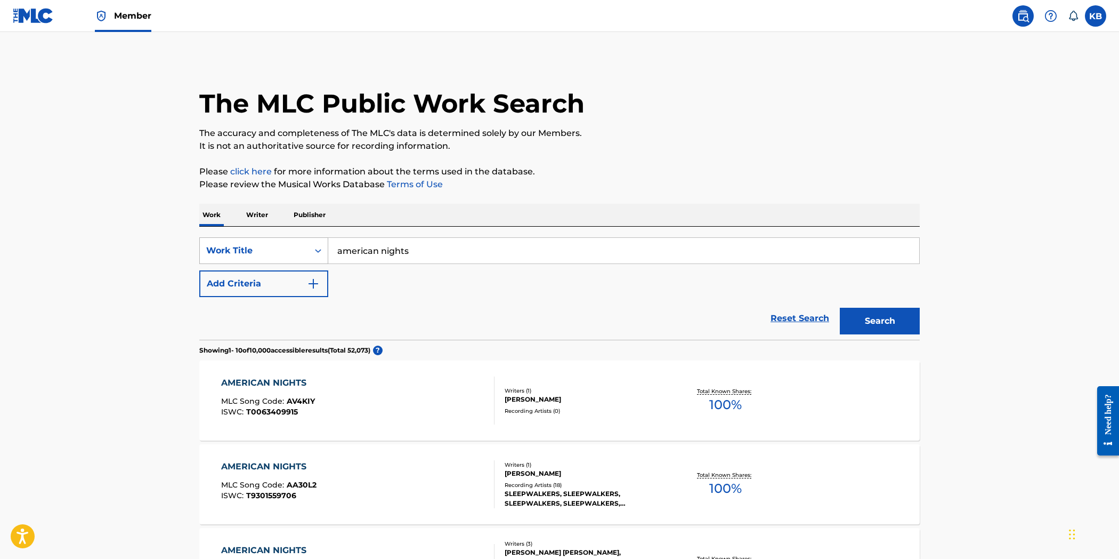
drag, startPoint x: 417, startPoint y: 254, endPoint x: 274, endPoint y: 261, distance: 143.6
click at [274, 261] on div "SearchWithCriteriafa8a7f58-0948-4726-87ce-bd1622ef8ee3 Work Title american nigh…" at bounding box center [559, 250] width 721 height 27
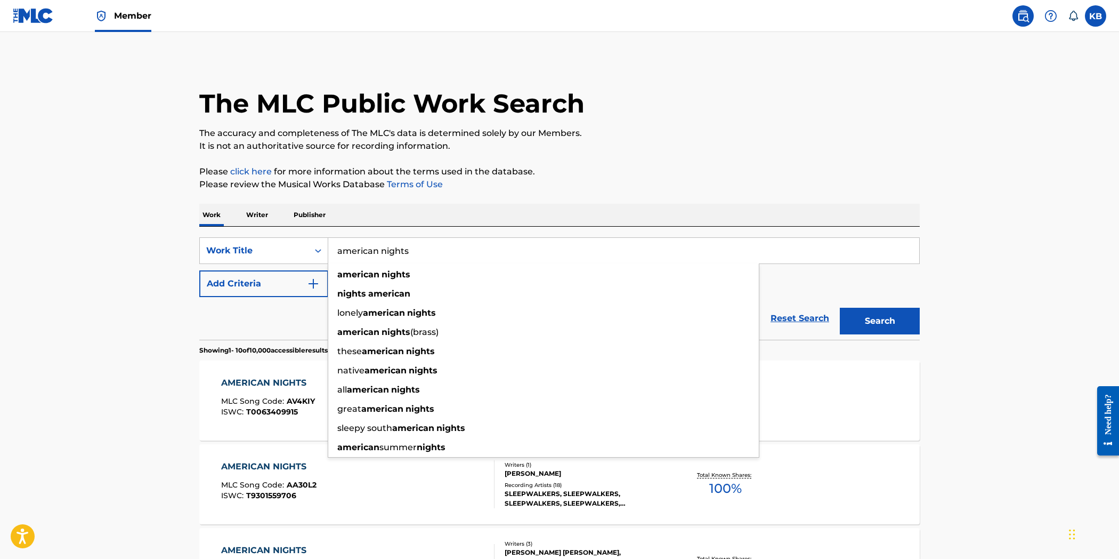
type input "s"
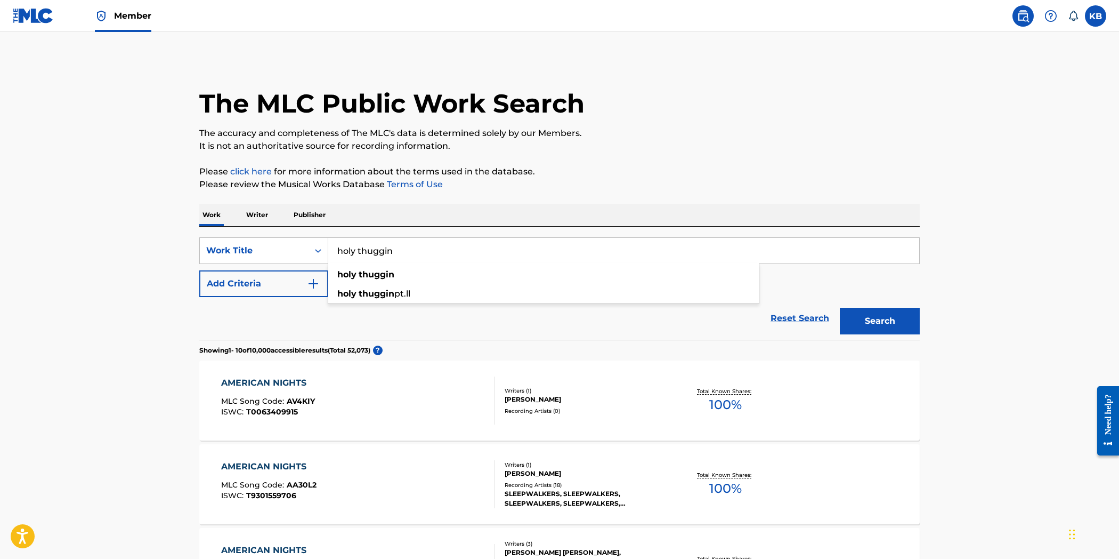
type input "holy thuggin"
click at [840, 308] on button "Search" at bounding box center [880, 321] width 80 height 27
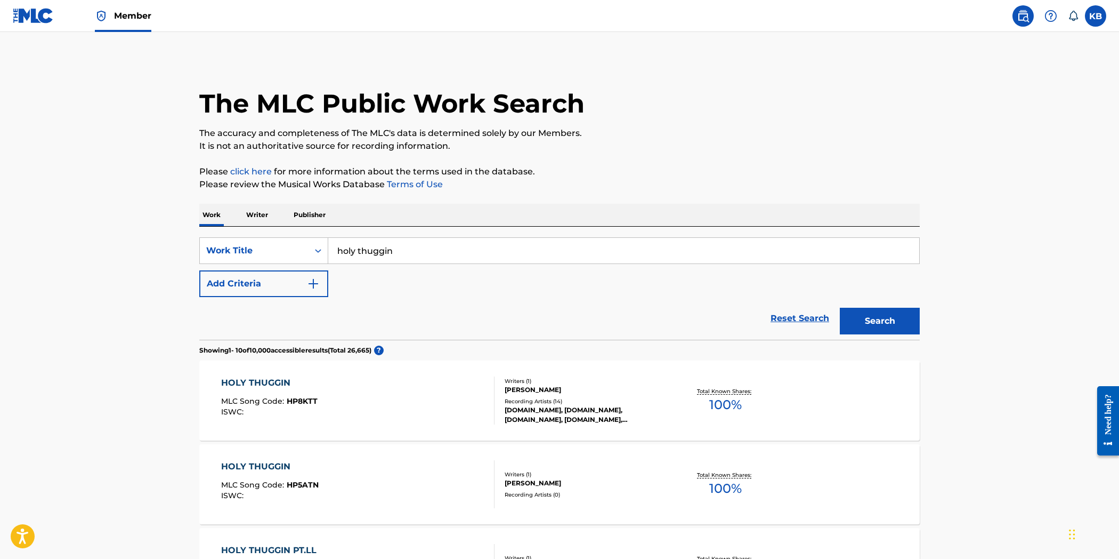
click at [352, 381] on div "HOLY THUGGIN MLC Song Code : HP8KTT ISWC :" at bounding box center [358, 400] width 274 height 48
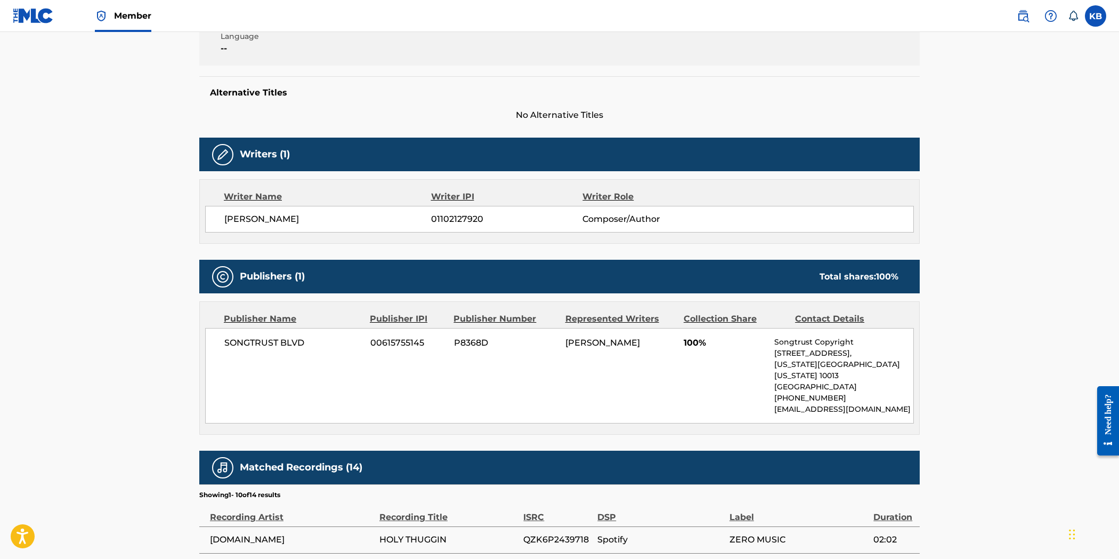
scroll to position [237, 0]
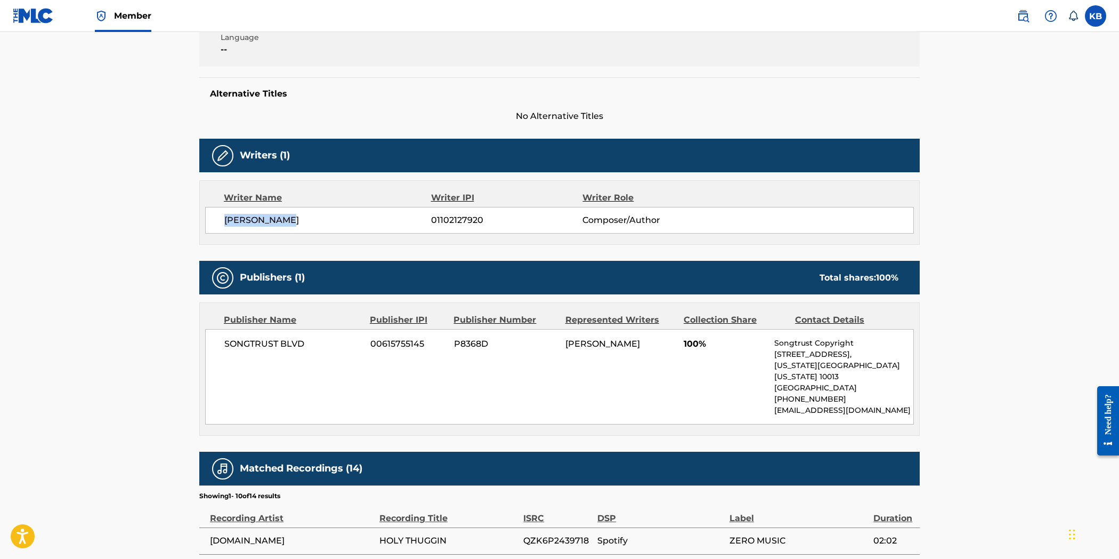
drag, startPoint x: 318, startPoint y: 221, endPoint x: 219, endPoint y: 225, distance: 99.2
click at [219, 225] on div "TYRONE BROWN 01102127920 Composer/Author" at bounding box center [559, 220] width 709 height 27
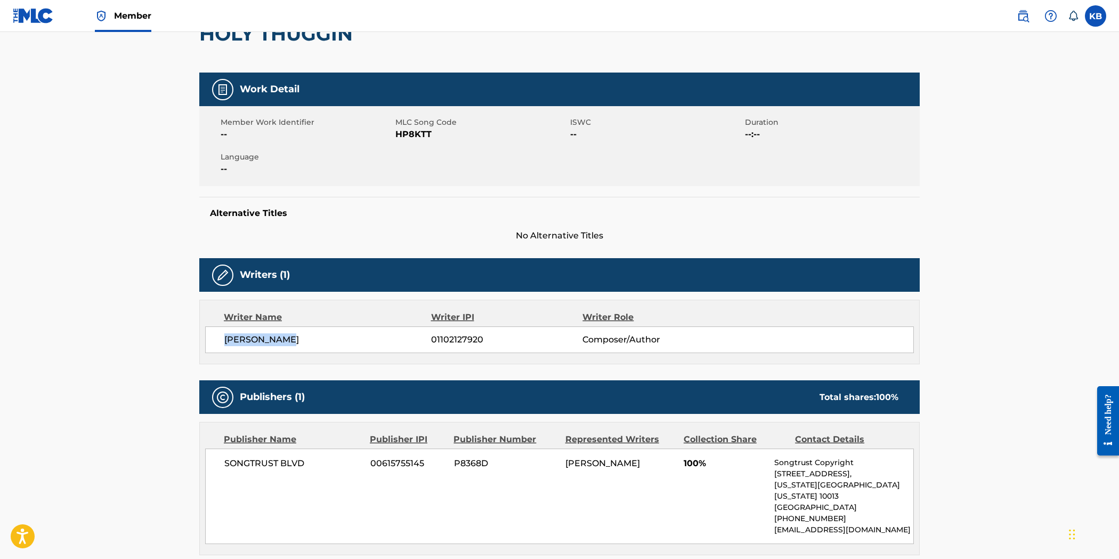
scroll to position [118, 0]
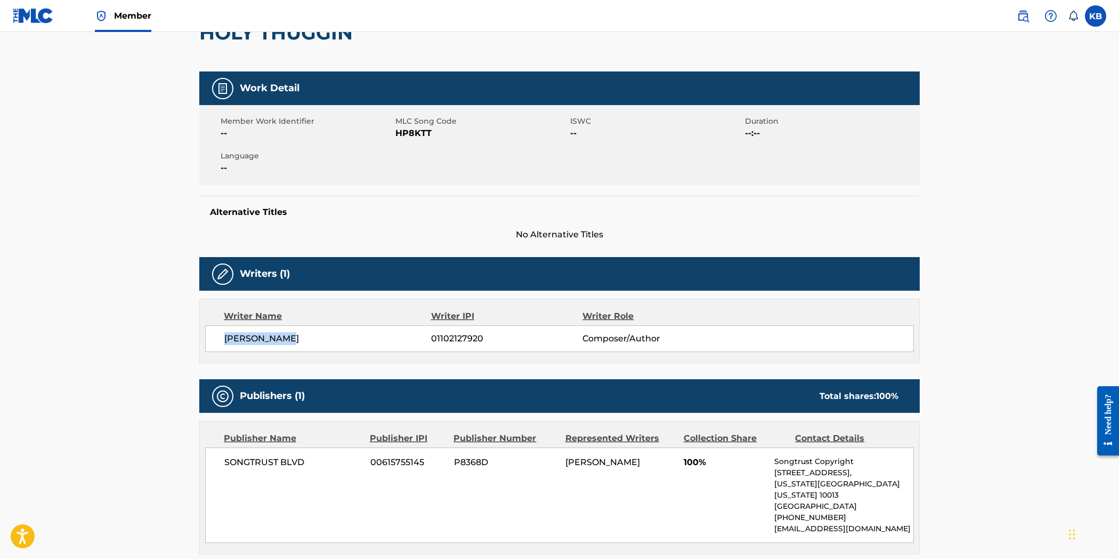
copy span "TYRONE BROWN"
